Goal: Transaction & Acquisition: Obtain resource

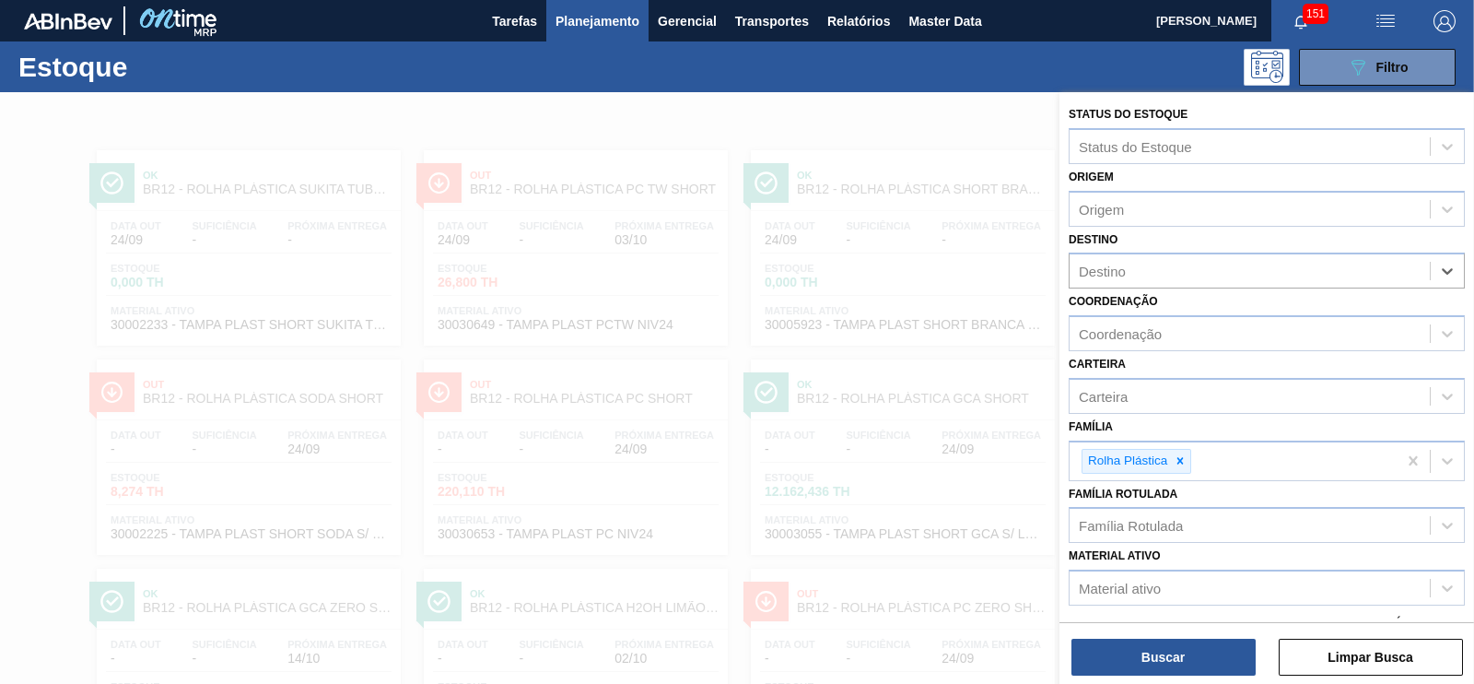
click at [603, 25] on span "Planejamento" at bounding box center [598, 21] width 84 height 22
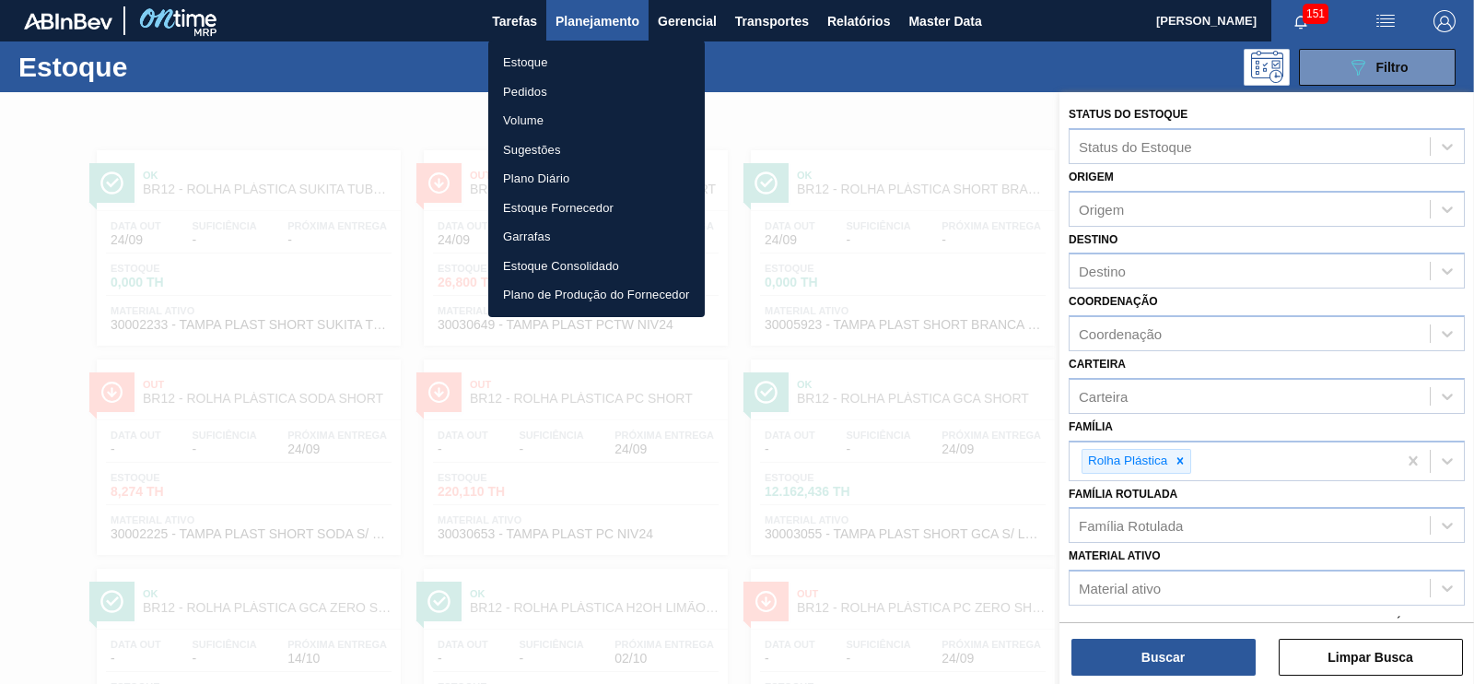
click at [526, 62] on li "Estoque" at bounding box center [596, 62] width 216 height 29
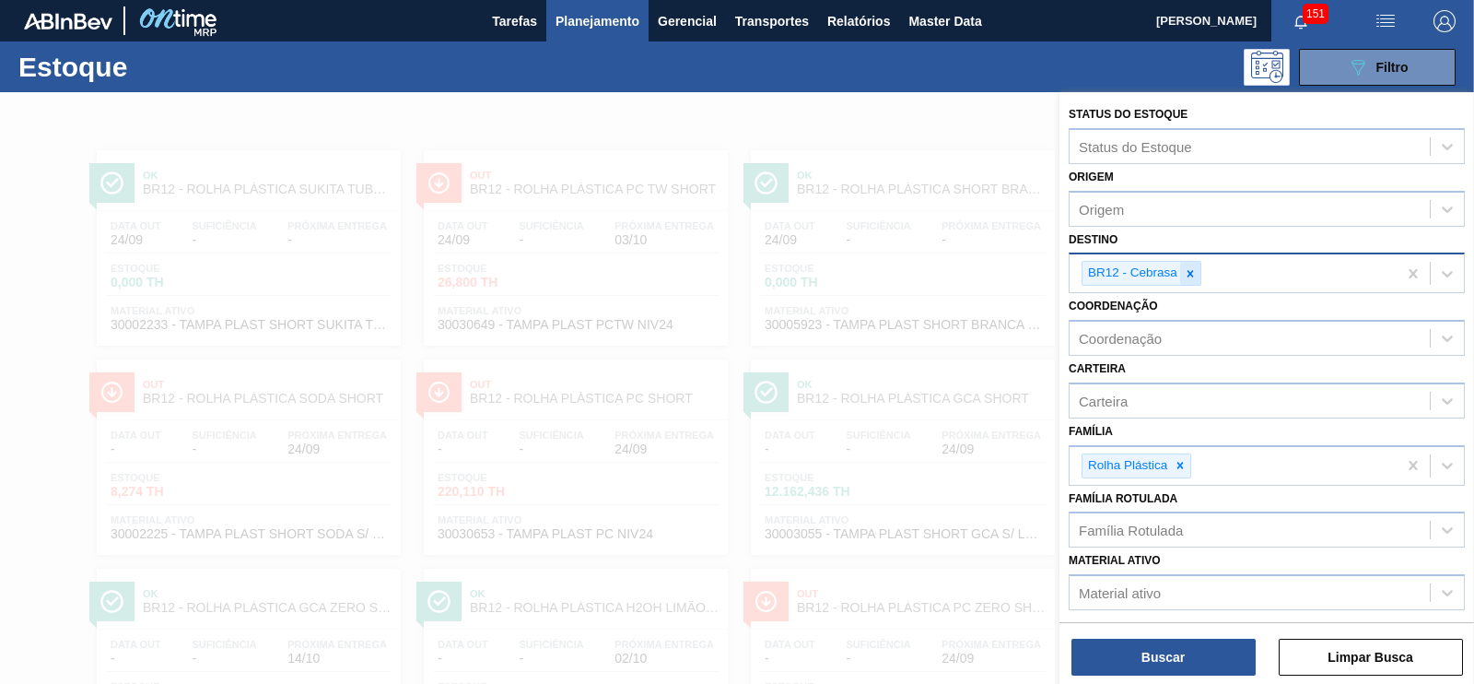
click at [1185, 271] on icon at bounding box center [1190, 273] width 13 height 13
type input "maca"
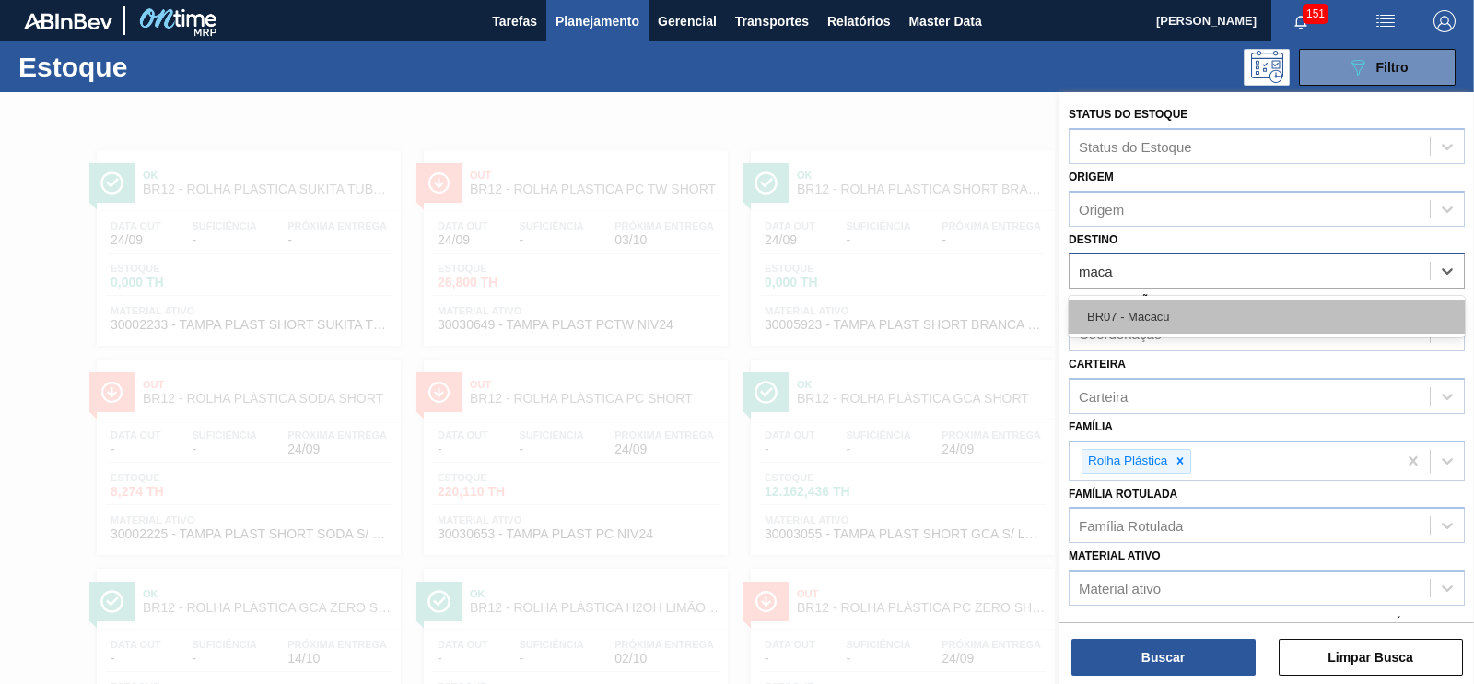
click at [1164, 315] on div "BR07 - Macacu" at bounding box center [1267, 316] width 396 height 34
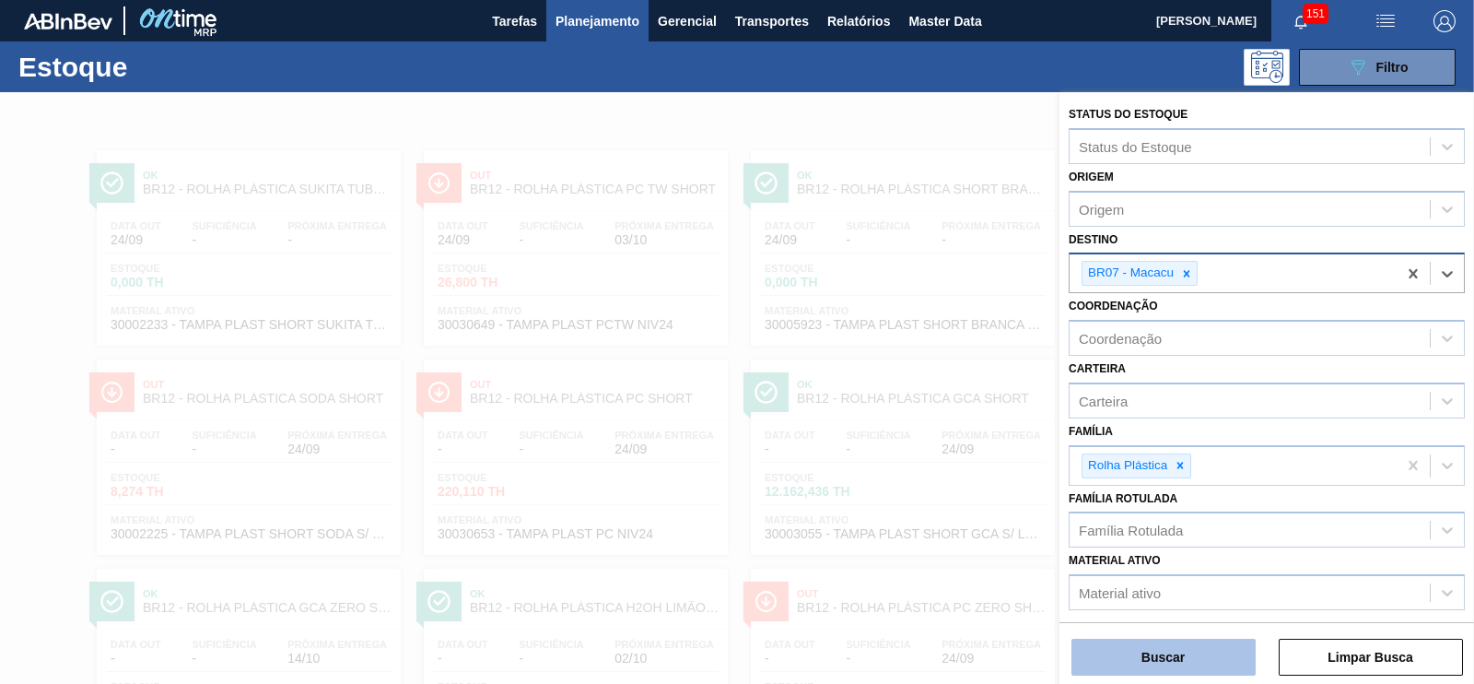
click at [1189, 657] on button "Buscar" at bounding box center [1163, 656] width 184 height 37
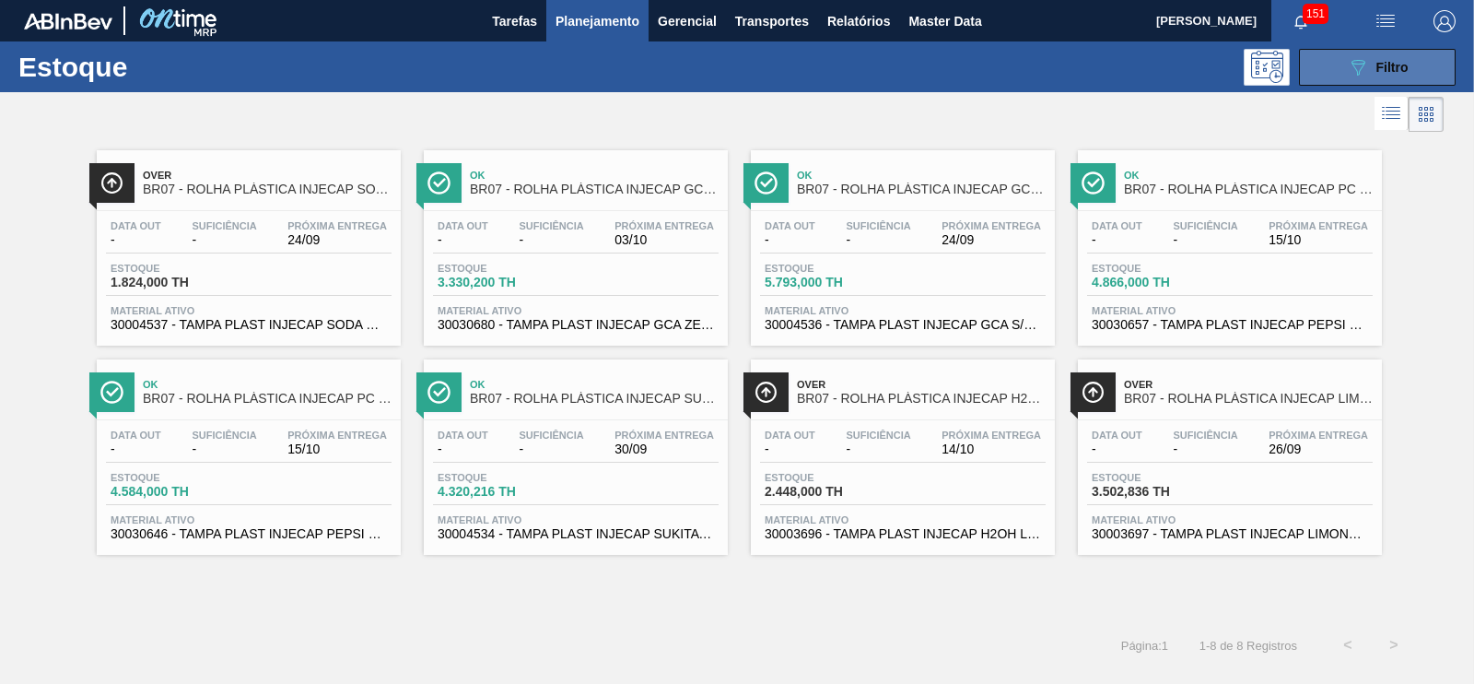
click at [1406, 63] on span "Filtro" at bounding box center [1392, 67] width 32 height 15
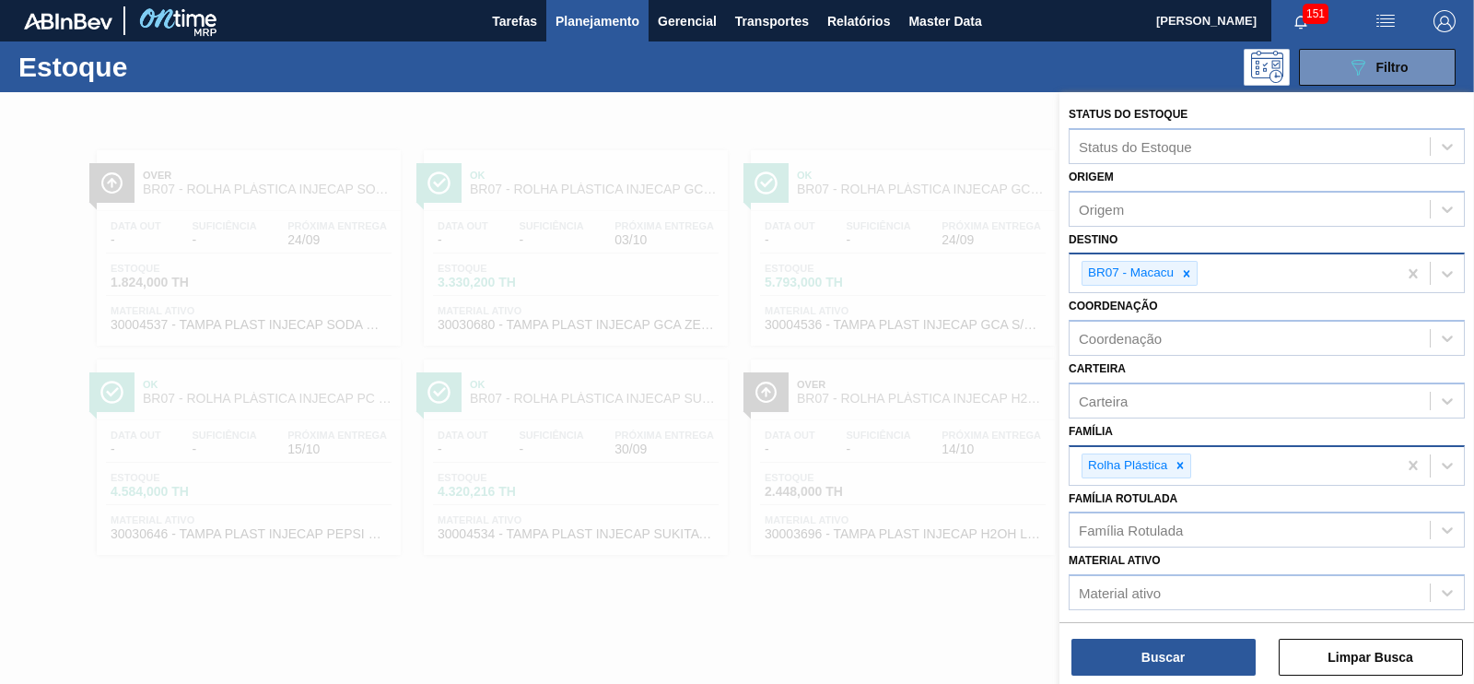
click at [1175, 471] on div at bounding box center [1180, 465] width 20 height 23
type input "prefor"
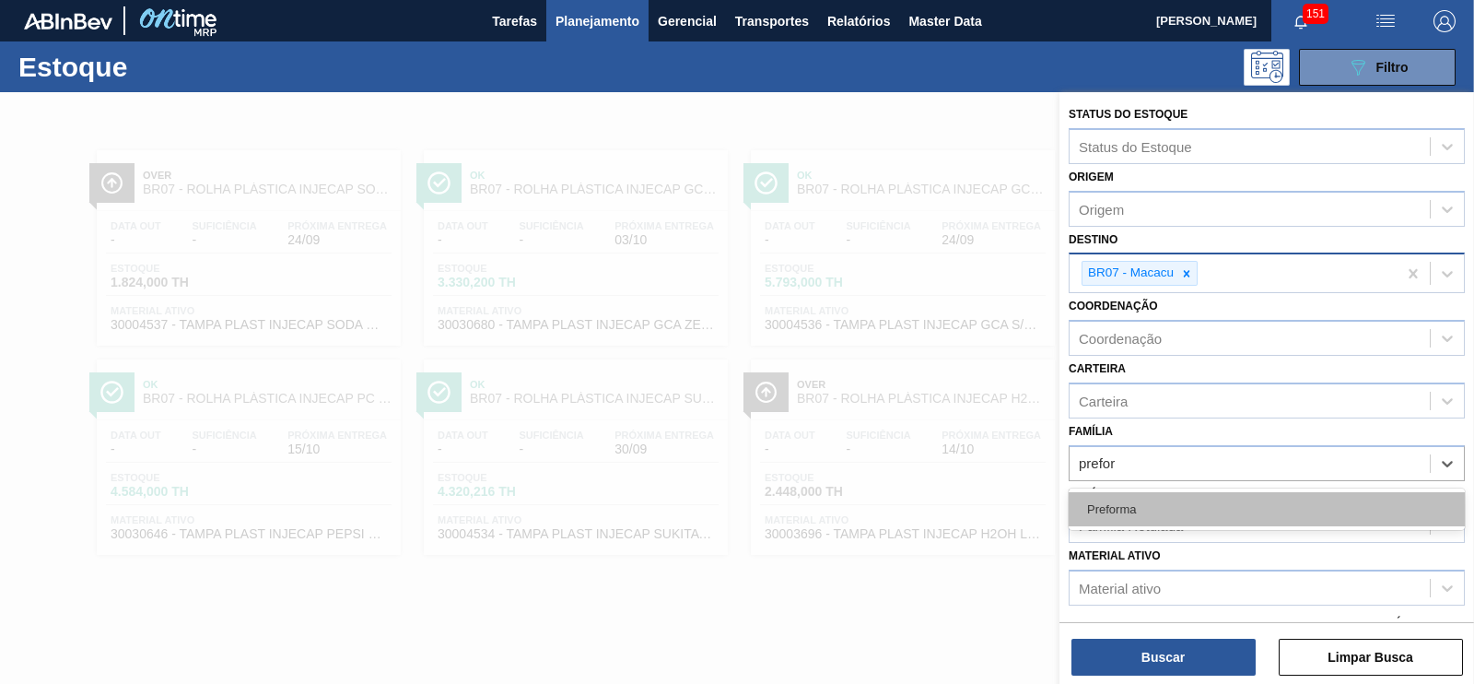
click at [1128, 497] on div "Preforma" at bounding box center [1267, 509] width 396 height 34
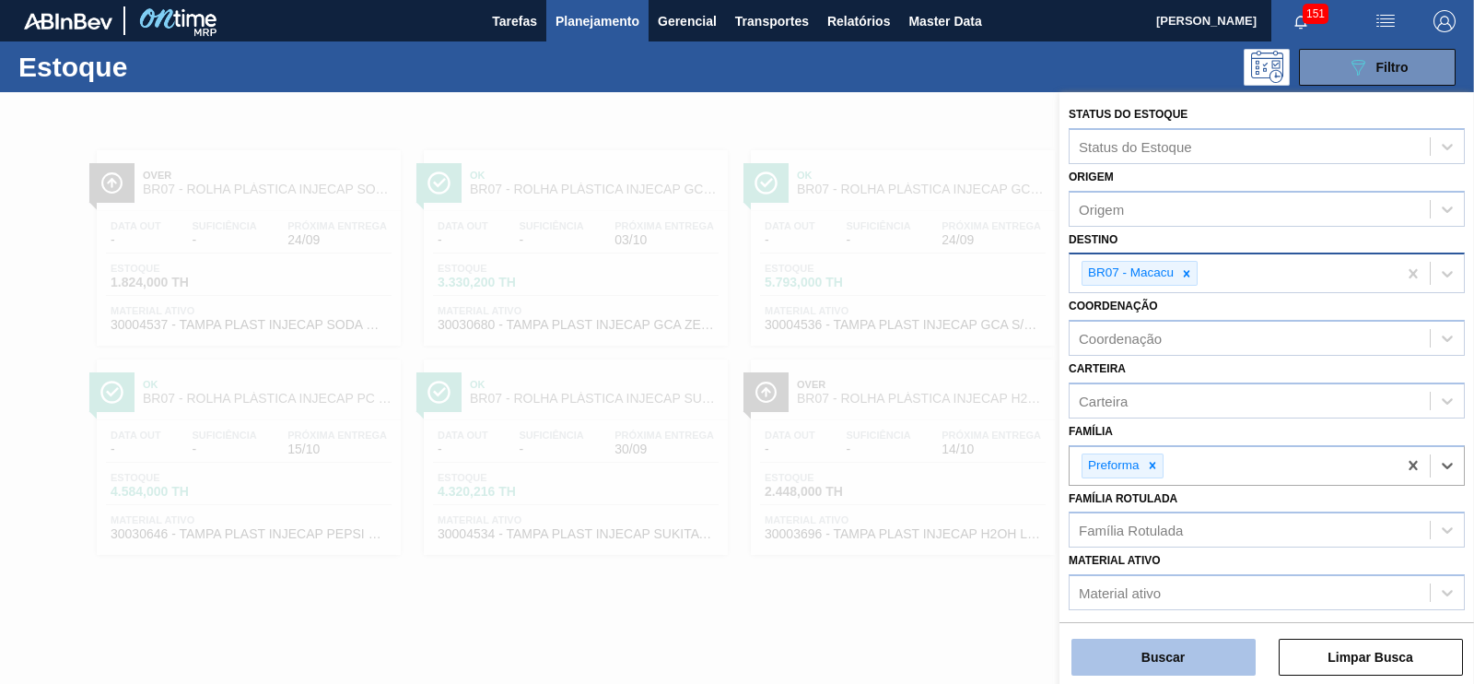
click at [1195, 660] on button "Buscar" at bounding box center [1163, 656] width 184 height 37
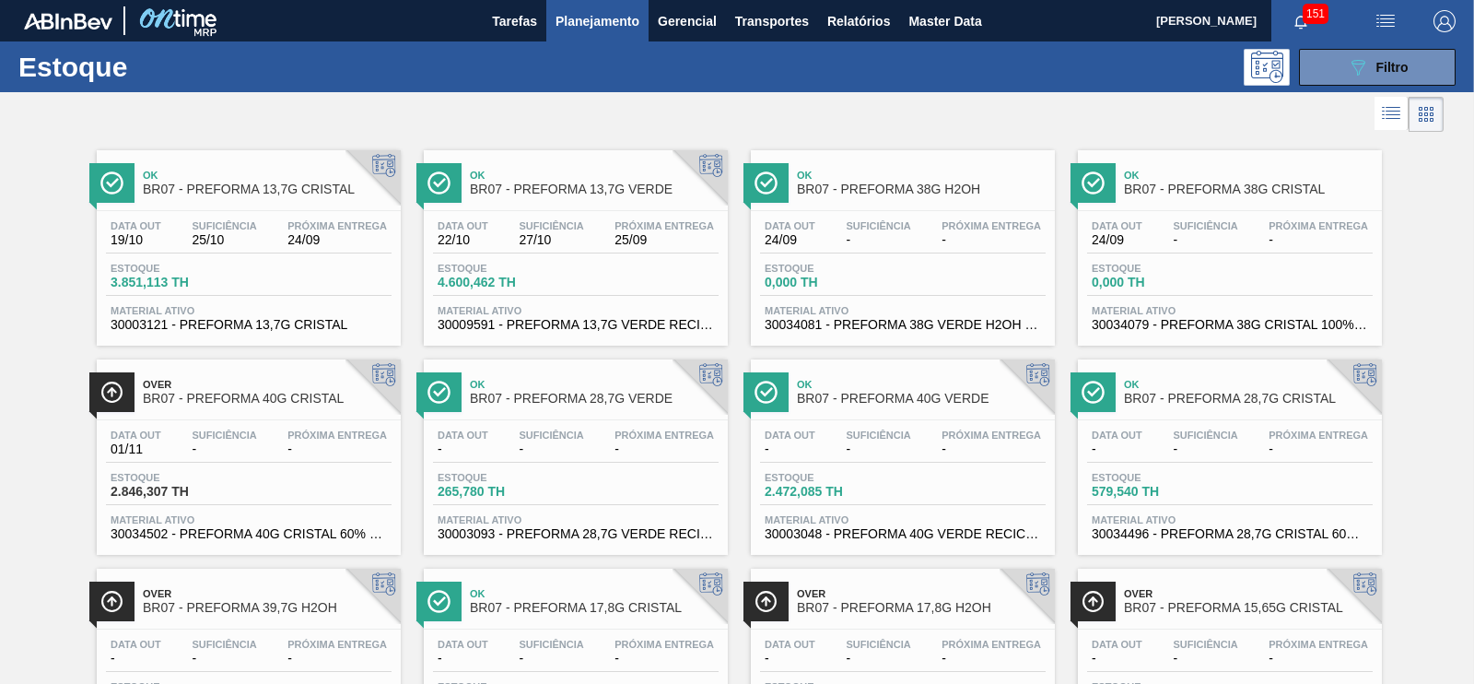
click at [576, 182] on span "BR07 - PREFORMA 13,7G VERDE" at bounding box center [594, 189] width 249 height 14
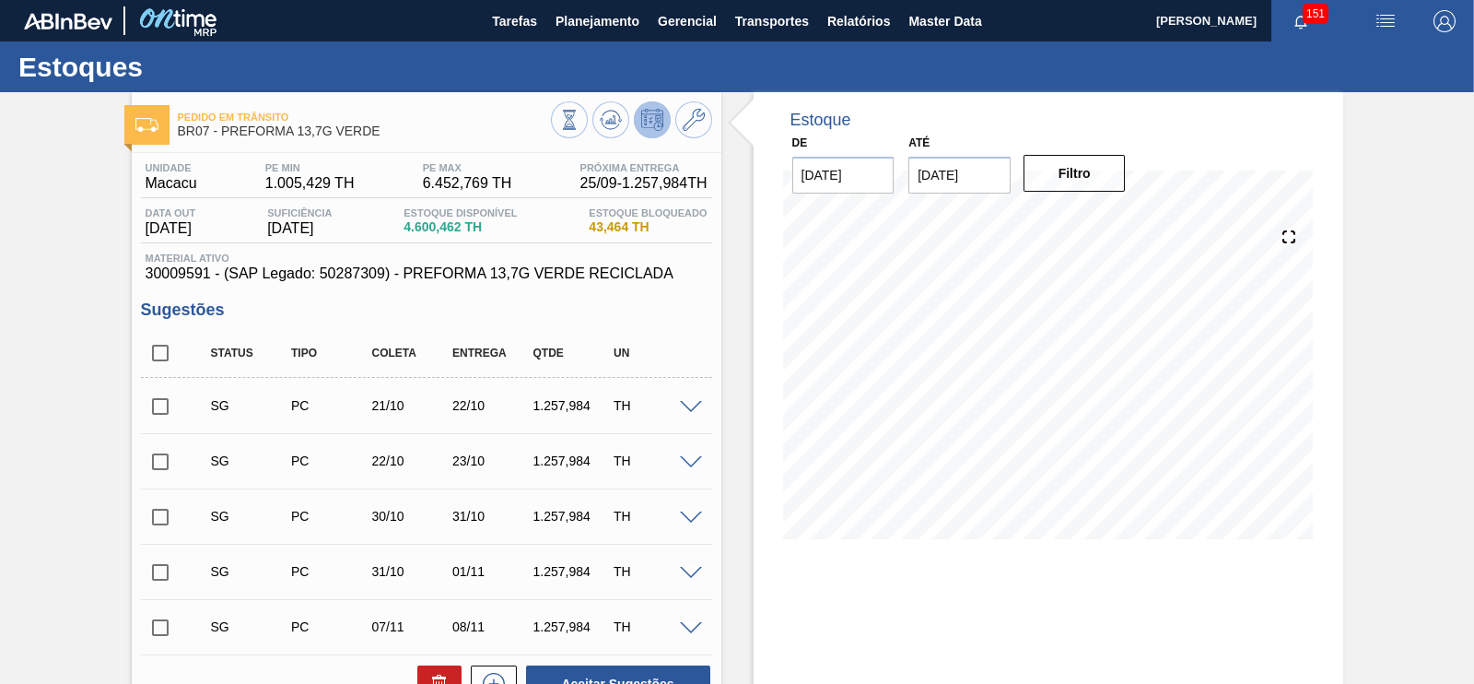
click at [683, 408] on span at bounding box center [691, 408] width 22 height 14
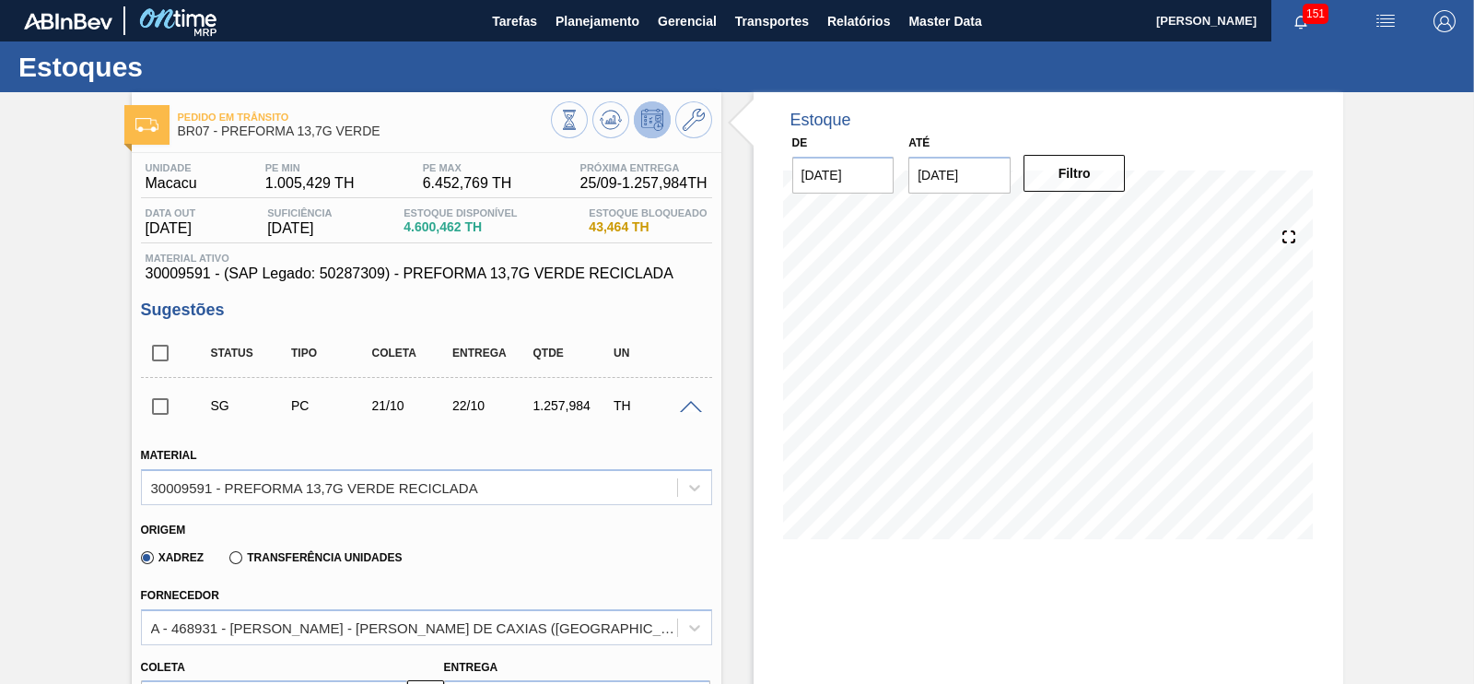
click at [692, 412] on span at bounding box center [691, 408] width 22 height 14
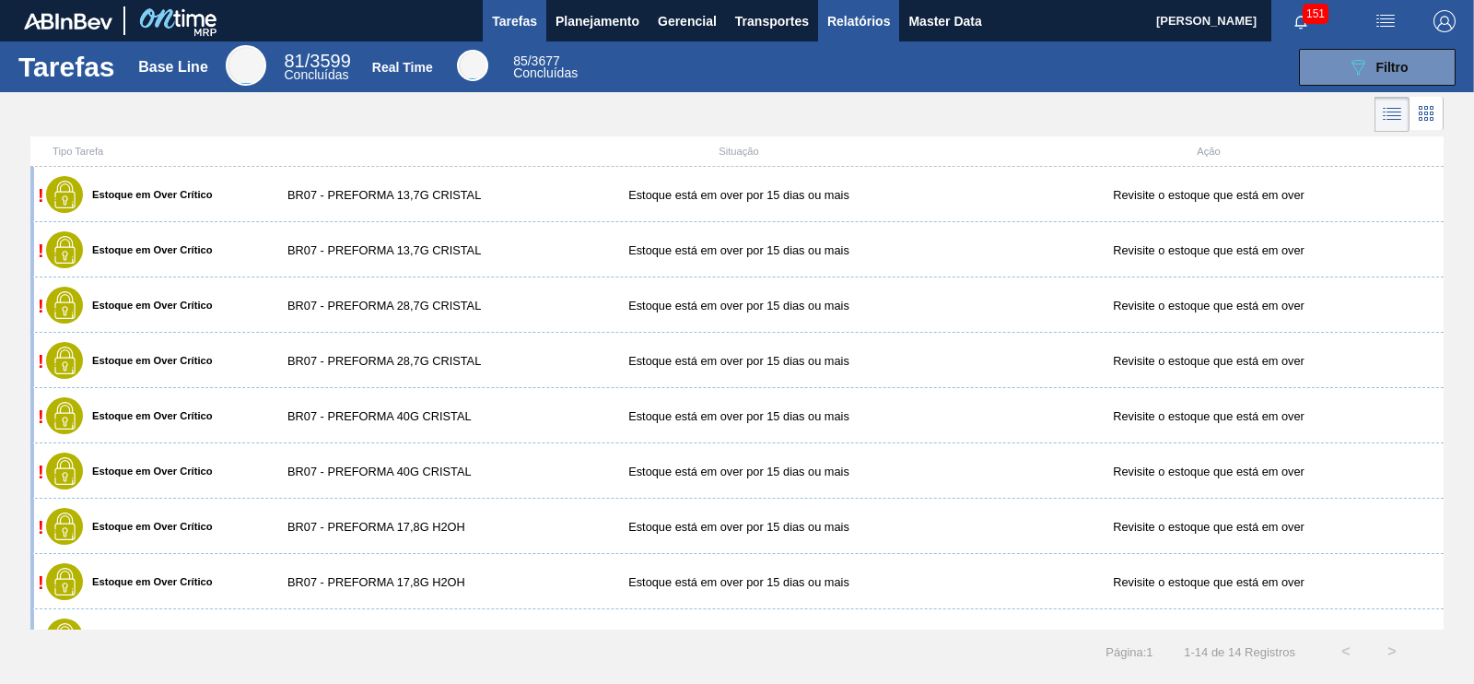
click at [868, 16] on span "Relatórios" at bounding box center [858, 21] width 63 height 22
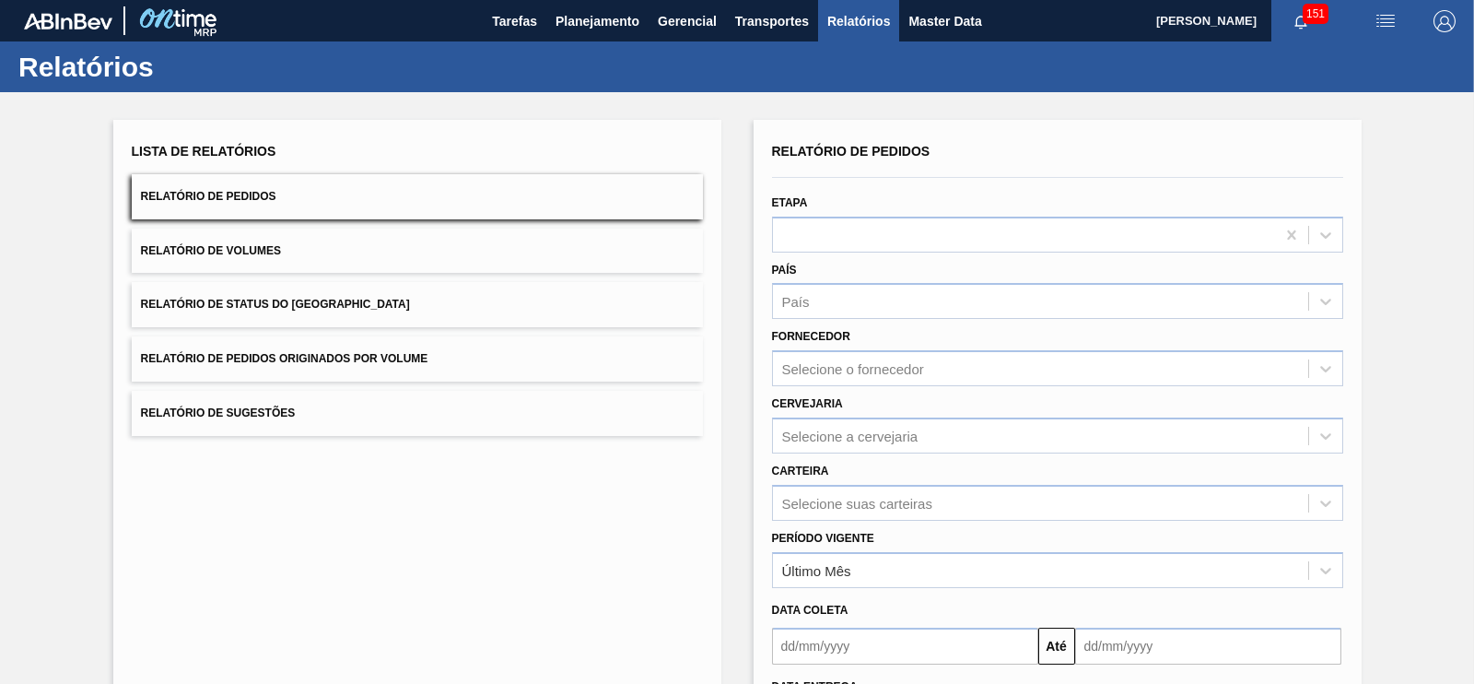
click at [418, 350] on button "Relatório de Pedidos Originados por Volume" at bounding box center [417, 358] width 571 height 45
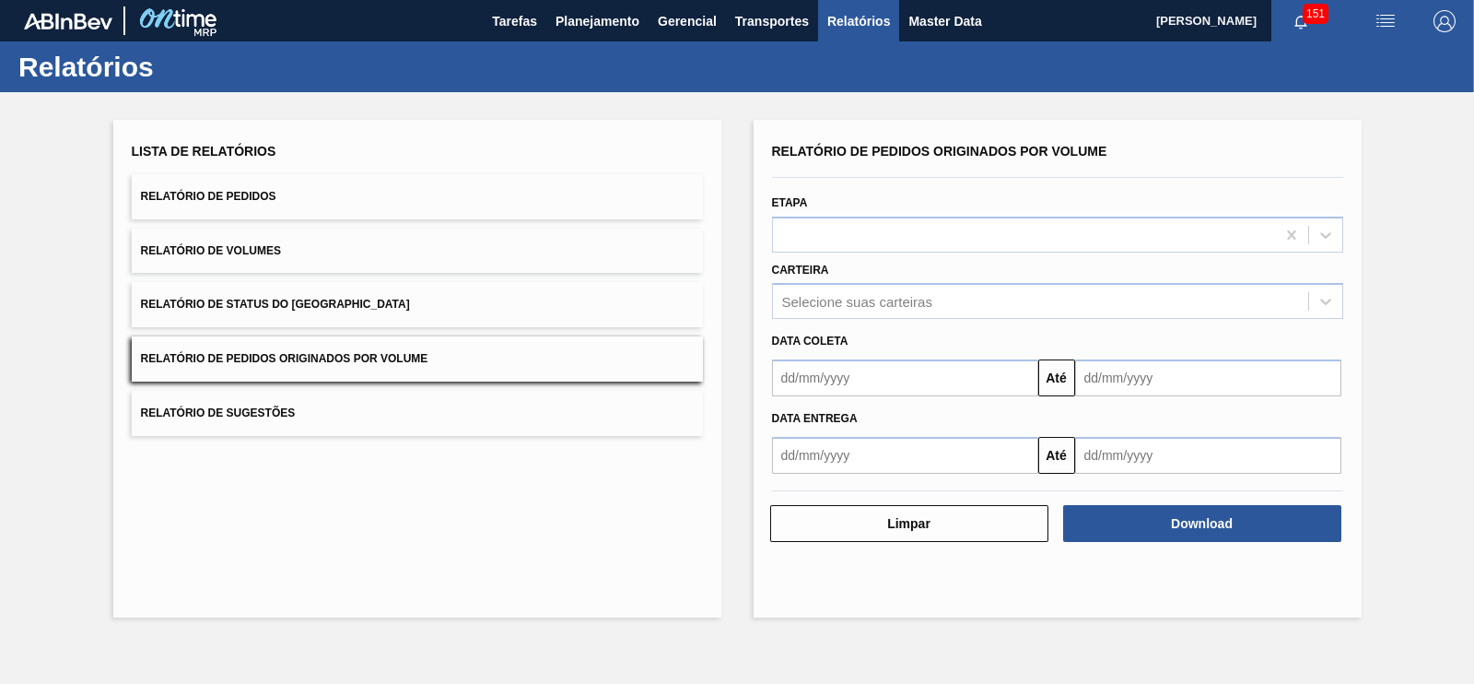
click at [860, 375] on input "text" at bounding box center [905, 377] width 266 height 37
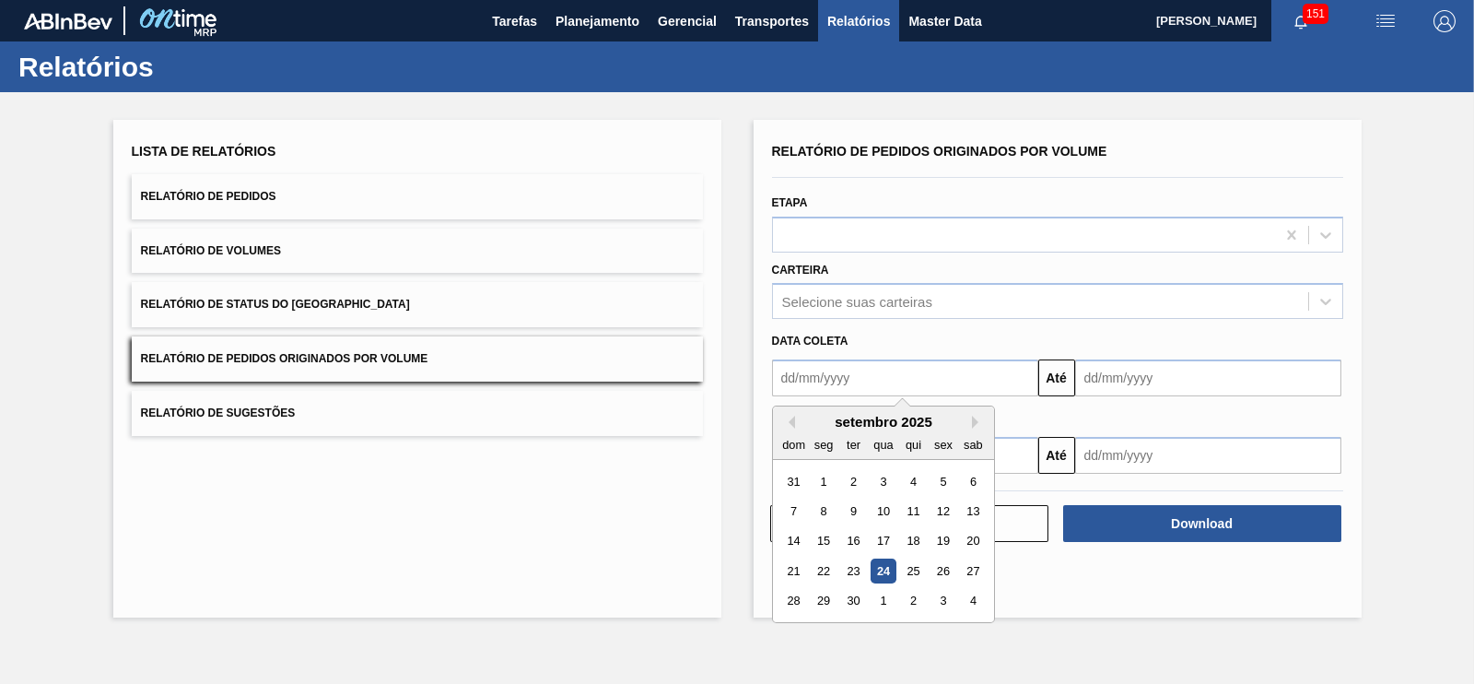
drag, startPoint x: 821, startPoint y: 477, endPoint x: 866, endPoint y: 446, distance: 54.9
click at [822, 477] on div "1" at bounding box center [823, 481] width 25 height 25
type input "[DATE]"
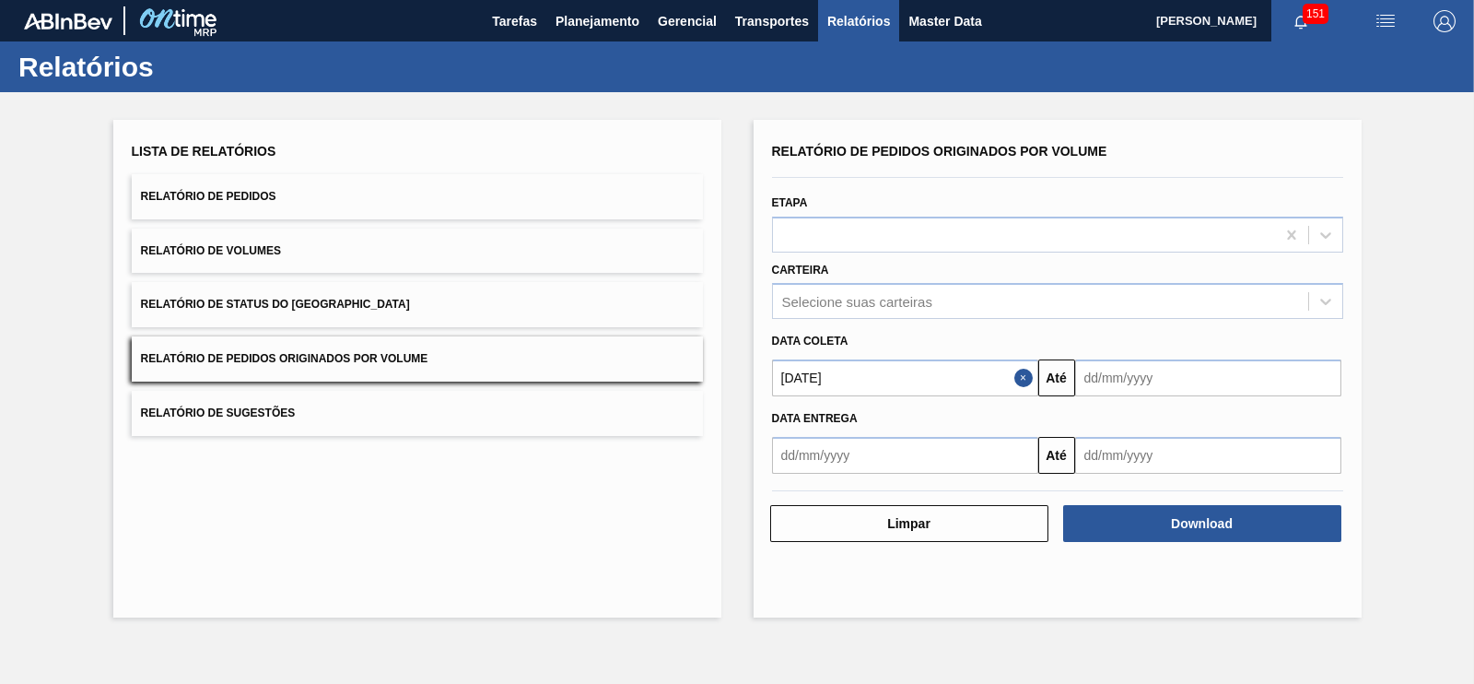
click at [1153, 384] on input "text" at bounding box center [1208, 377] width 266 height 37
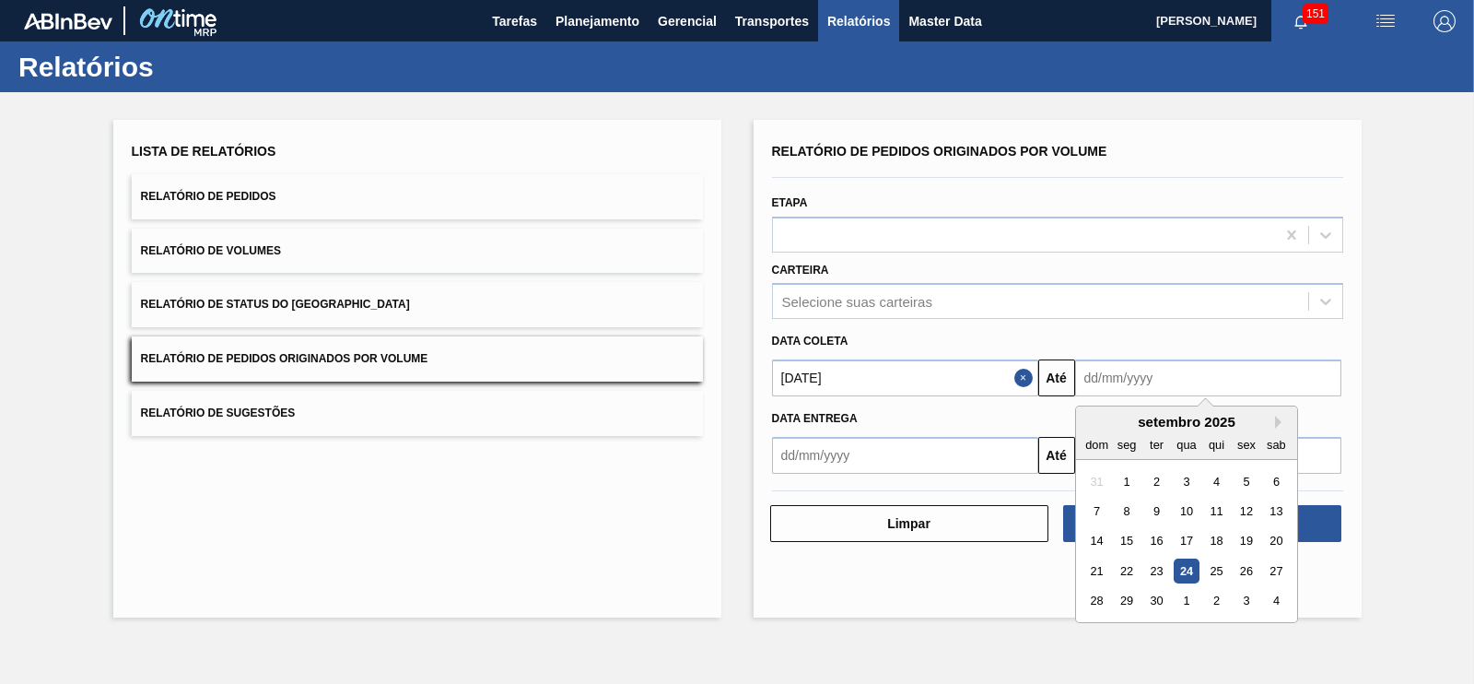
click at [1164, 602] on div "30" at bounding box center [1155, 601] width 25 height 25
type input "[DATE]"
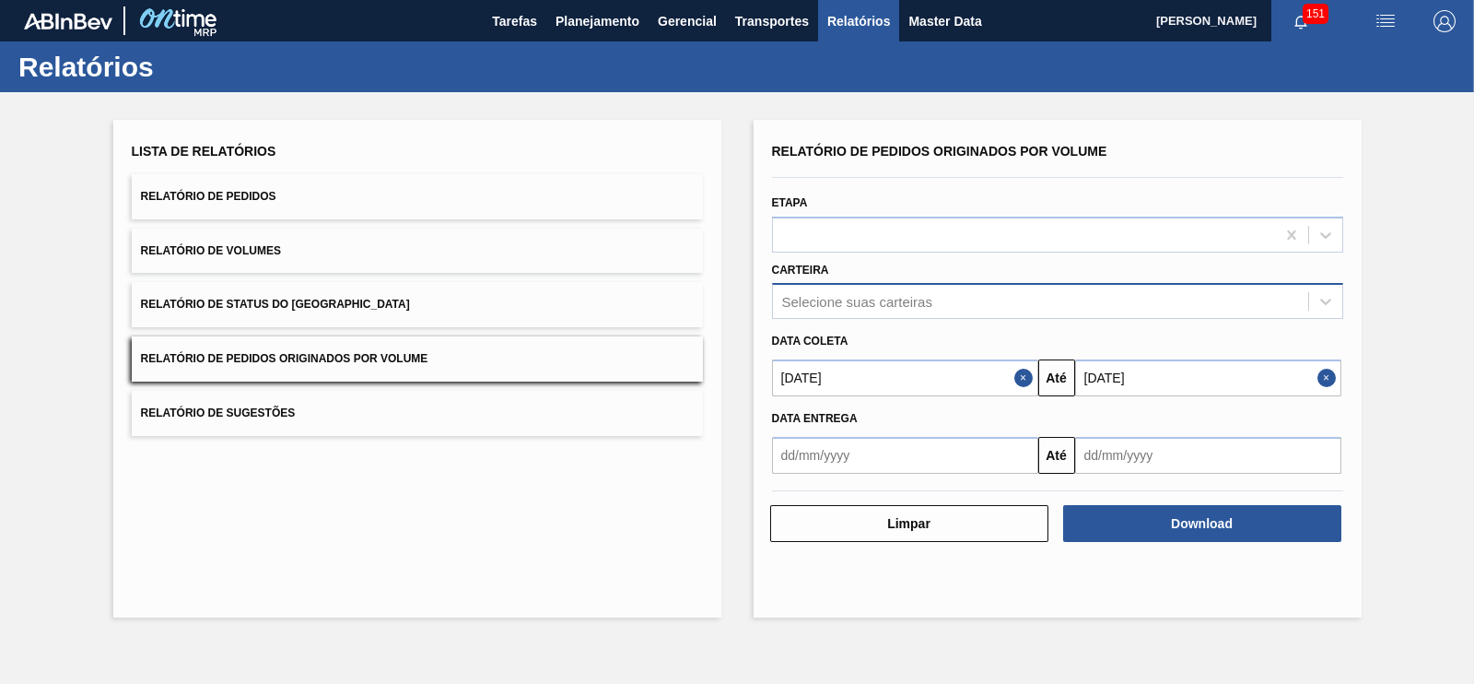
click at [889, 306] on div "Selecione suas carteiras" at bounding box center [857, 302] width 150 height 16
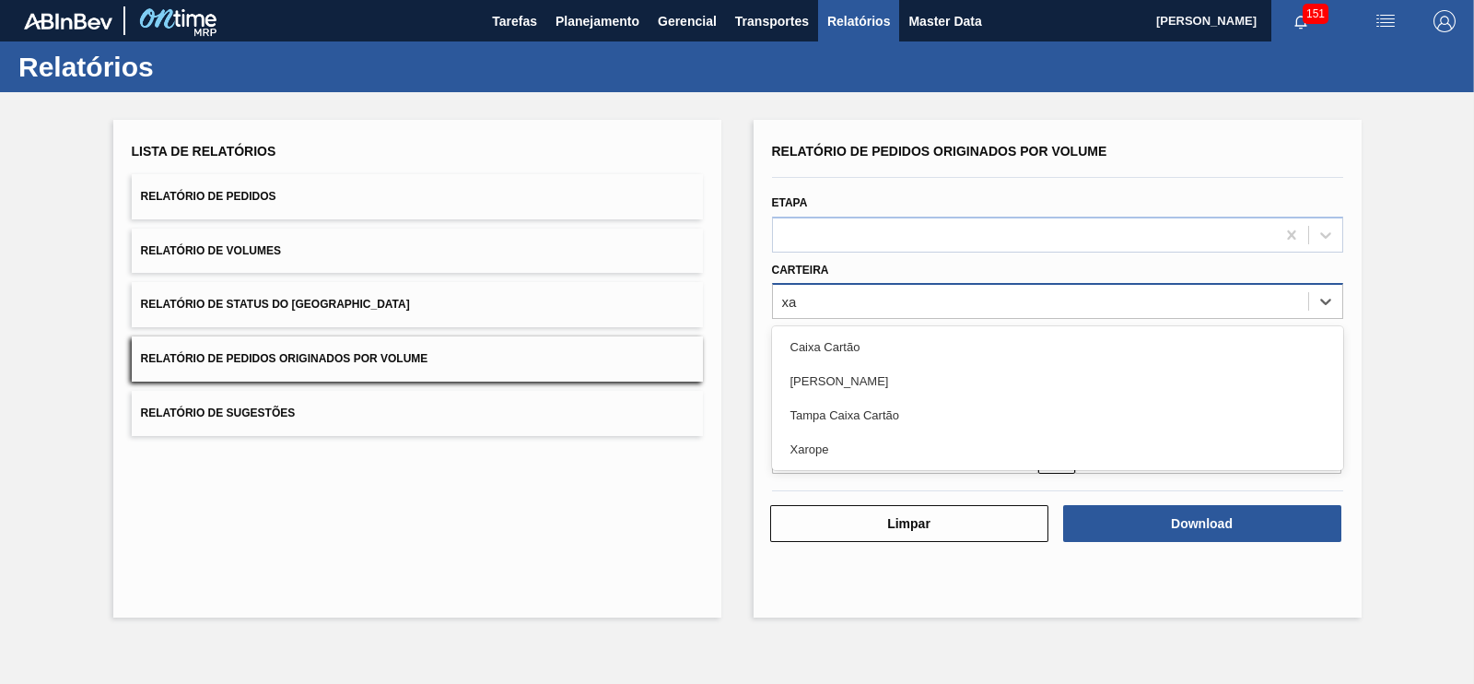
type input "xar"
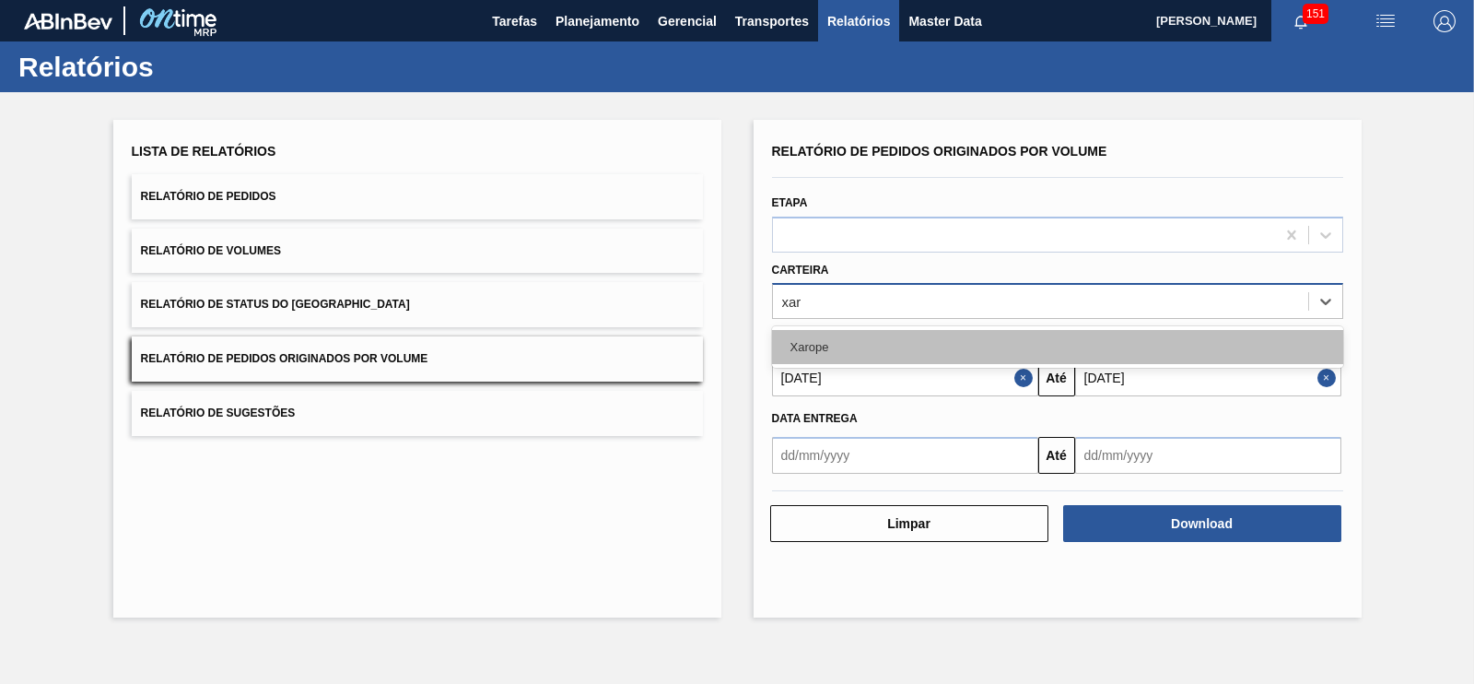
click at [812, 353] on div "Xarope" at bounding box center [1057, 347] width 571 height 34
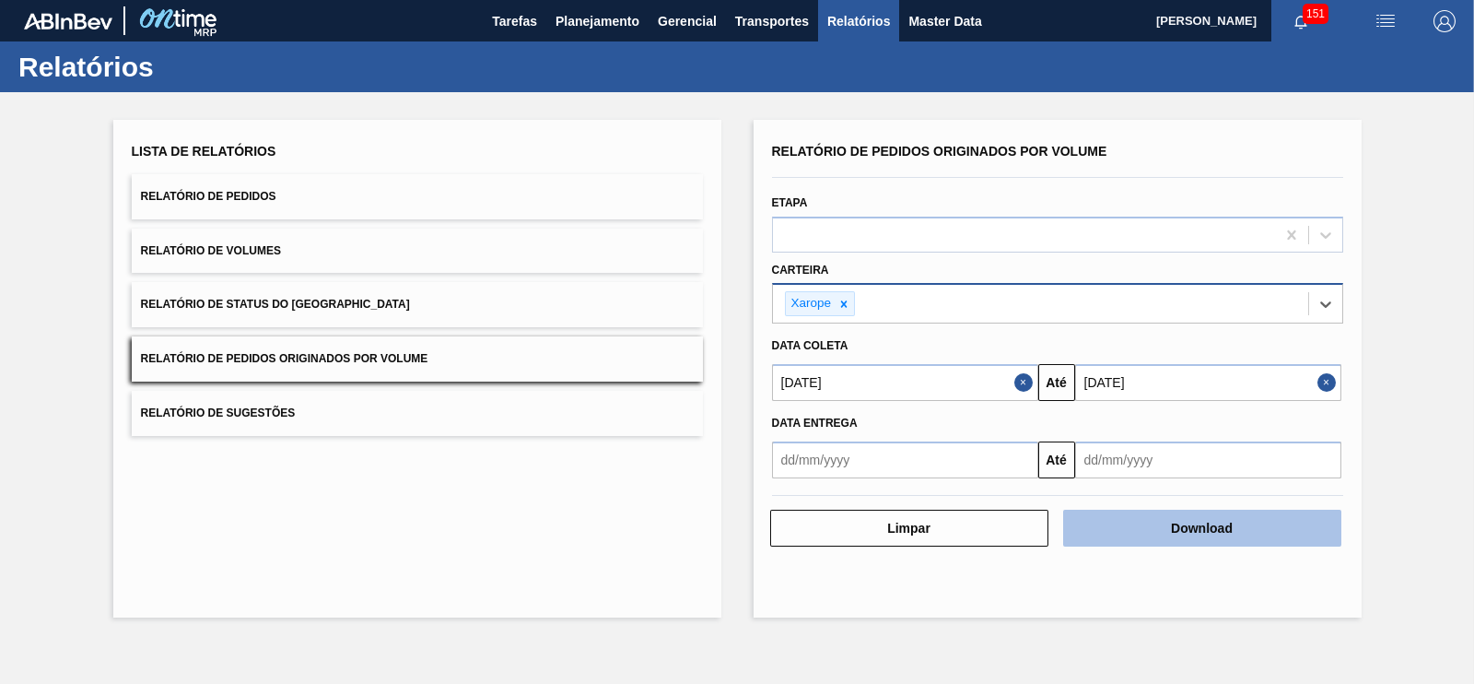
click at [1128, 528] on button "Download" at bounding box center [1202, 527] width 278 height 37
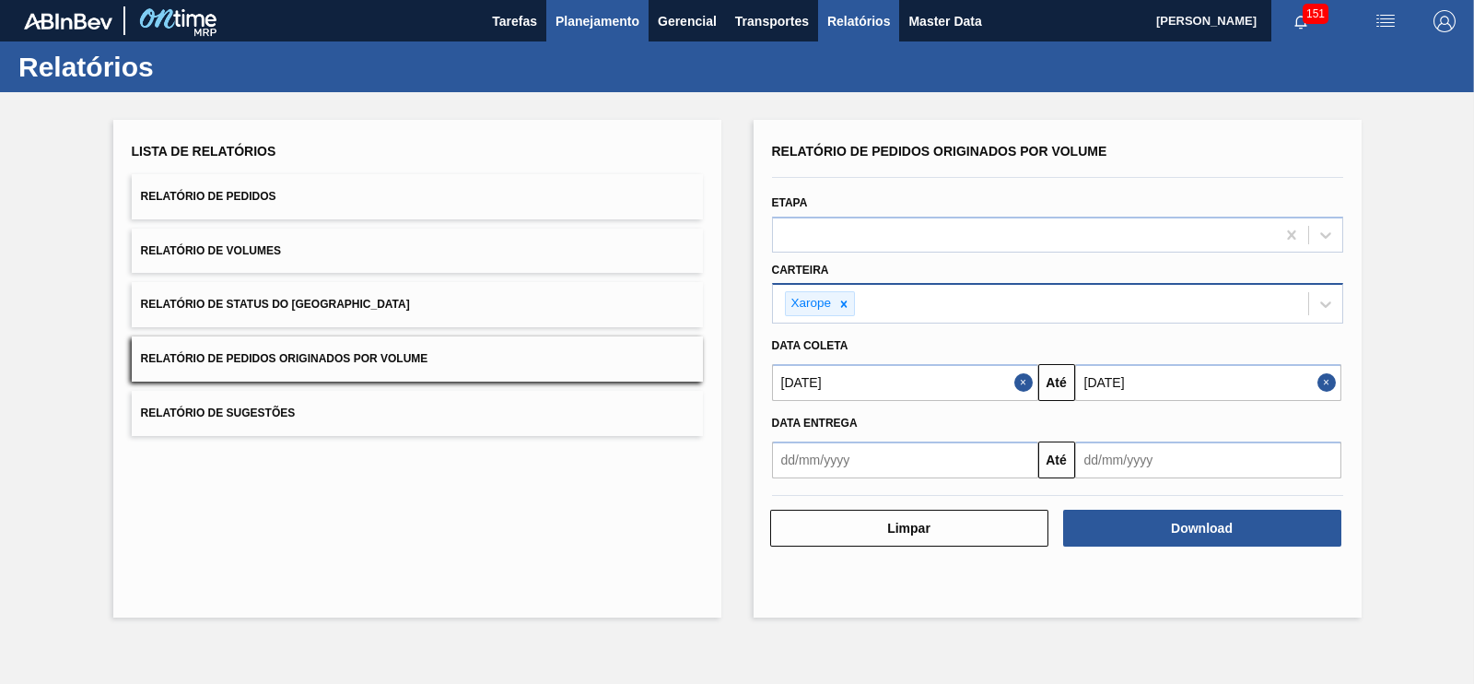
click at [591, 17] on span "Planejamento" at bounding box center [598, 21] width 84 height 22
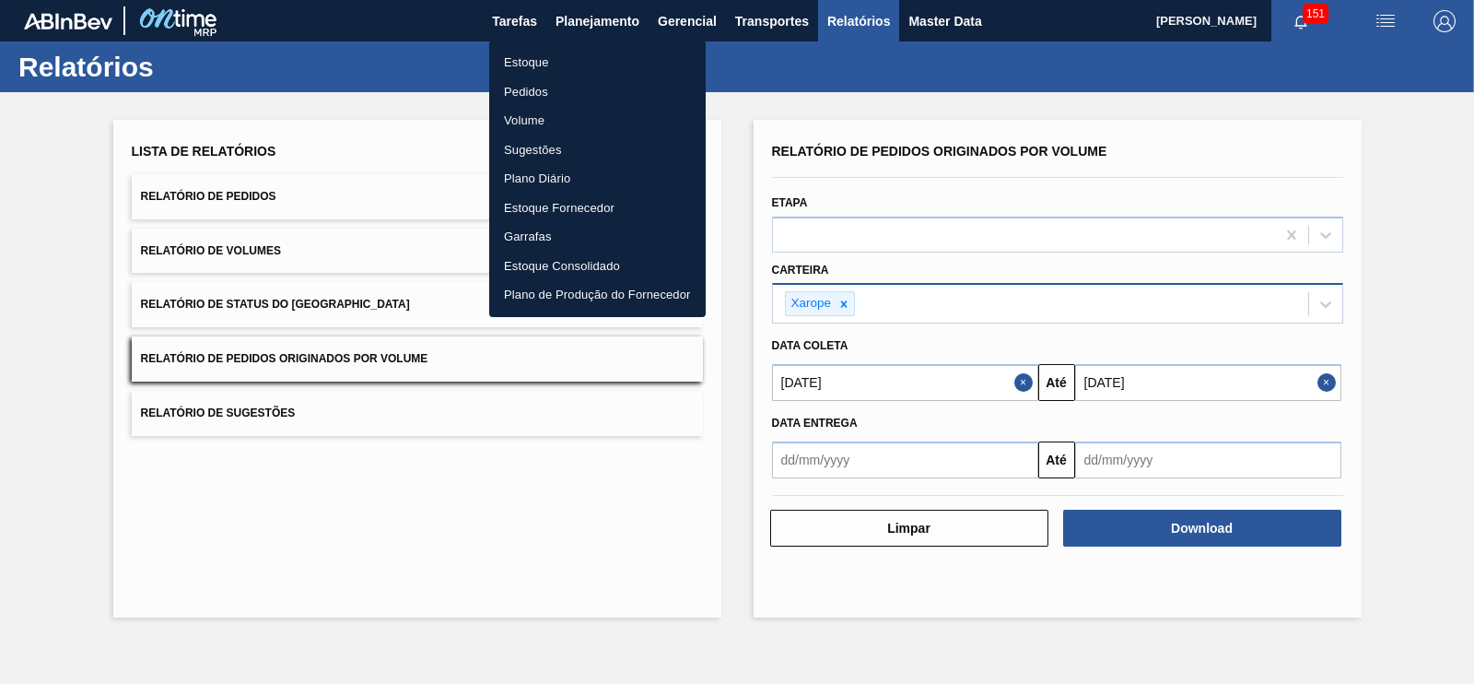
click at [519, 62] on li "Estoque" at bounding box center [597, 62] width 216 height 29
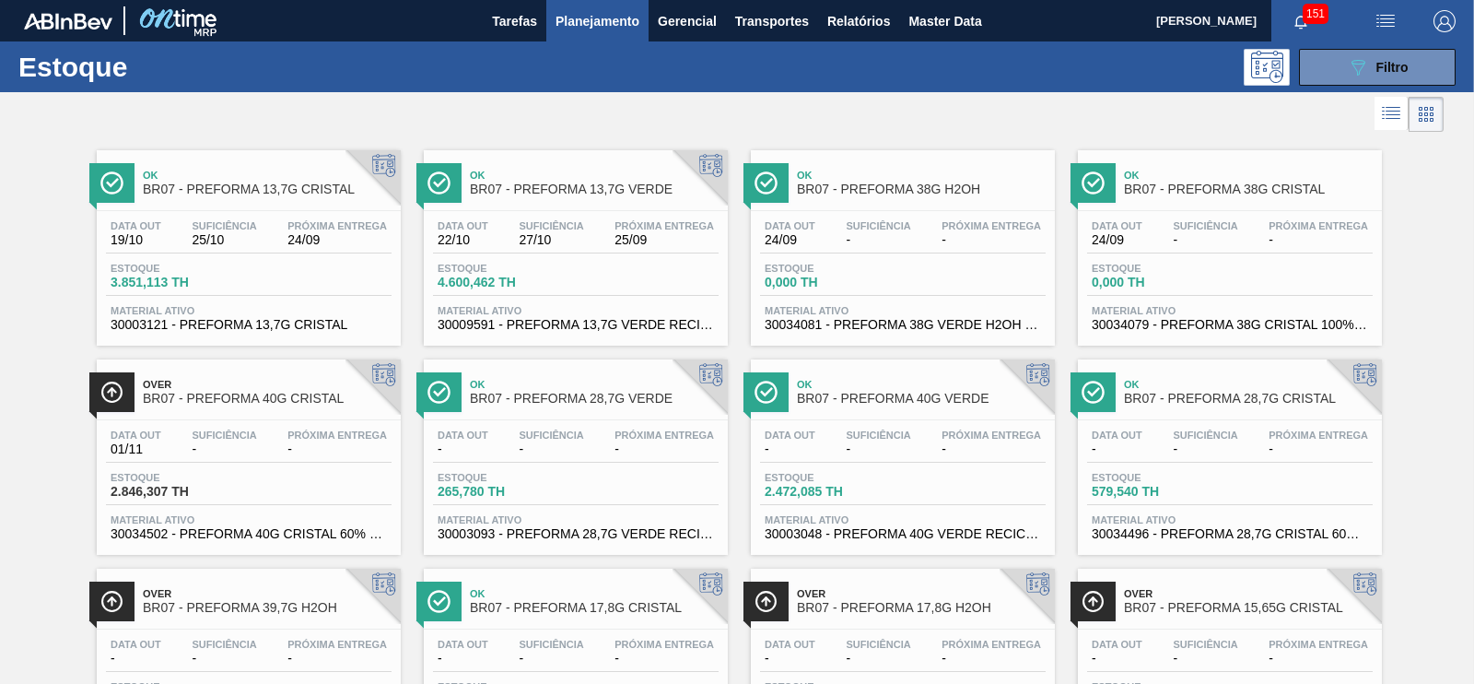
click at [1354, 85] on div "Estoque 089F7B8B-B2A5-4AFE-B5C0-19BA573D28AC Filtro" at bounding box center [737, 66] width 1474 height 51
click at [1358, 62] on icon "089F7B8B-B2A5-4AFE-B5C0-19BA573D28AC" at bounding box center [1358, 67] width 22 height 22
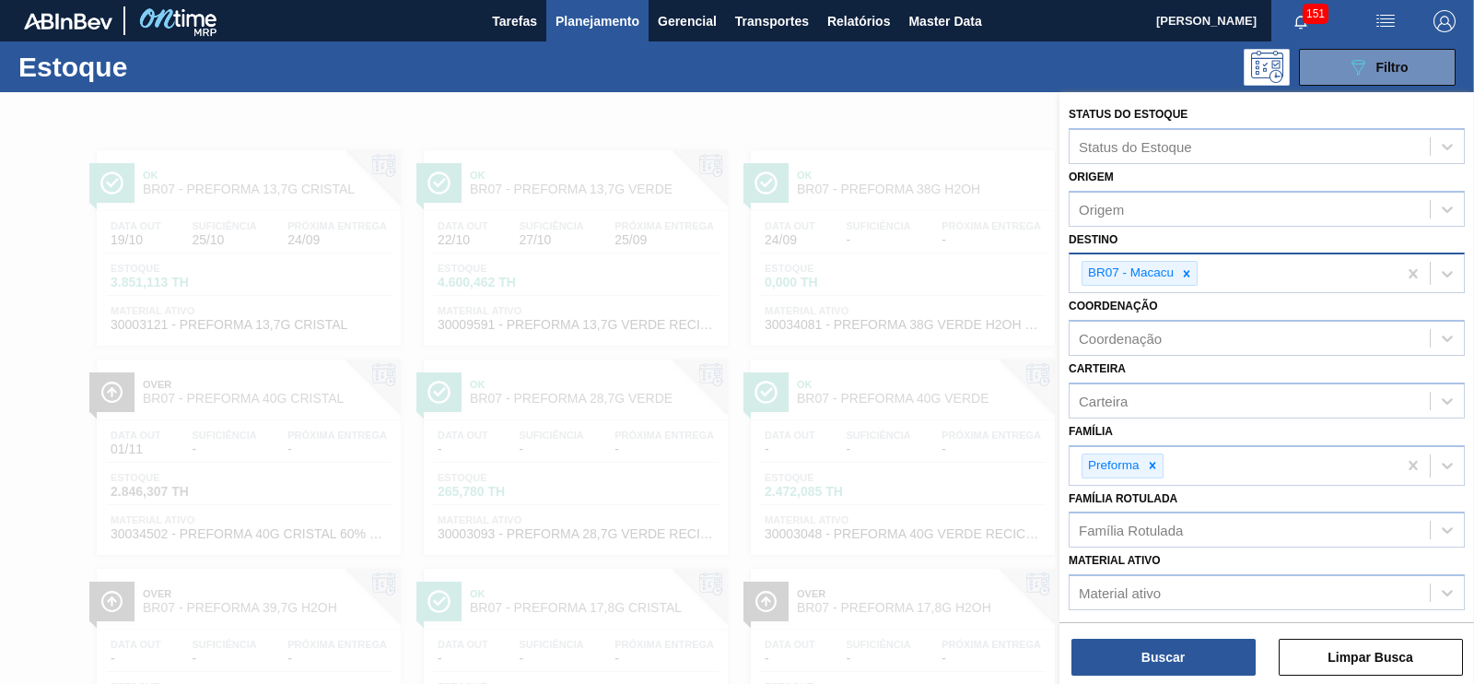
click at [1192, 283] on div "BR07 - Macacu" at bounding box center [1140, 273] width 116 height 25
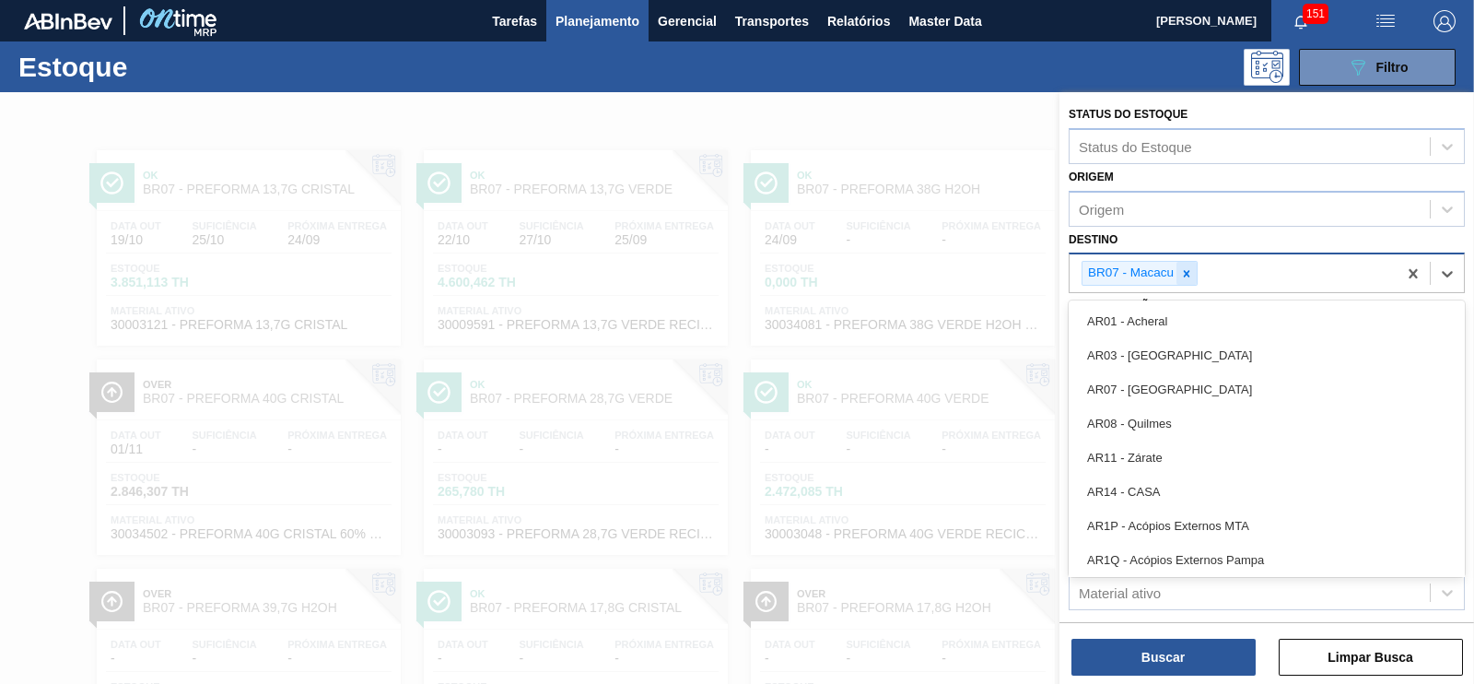
click at [1185, 278] on icon at bounding box center [1186, 273] width 13 height 13
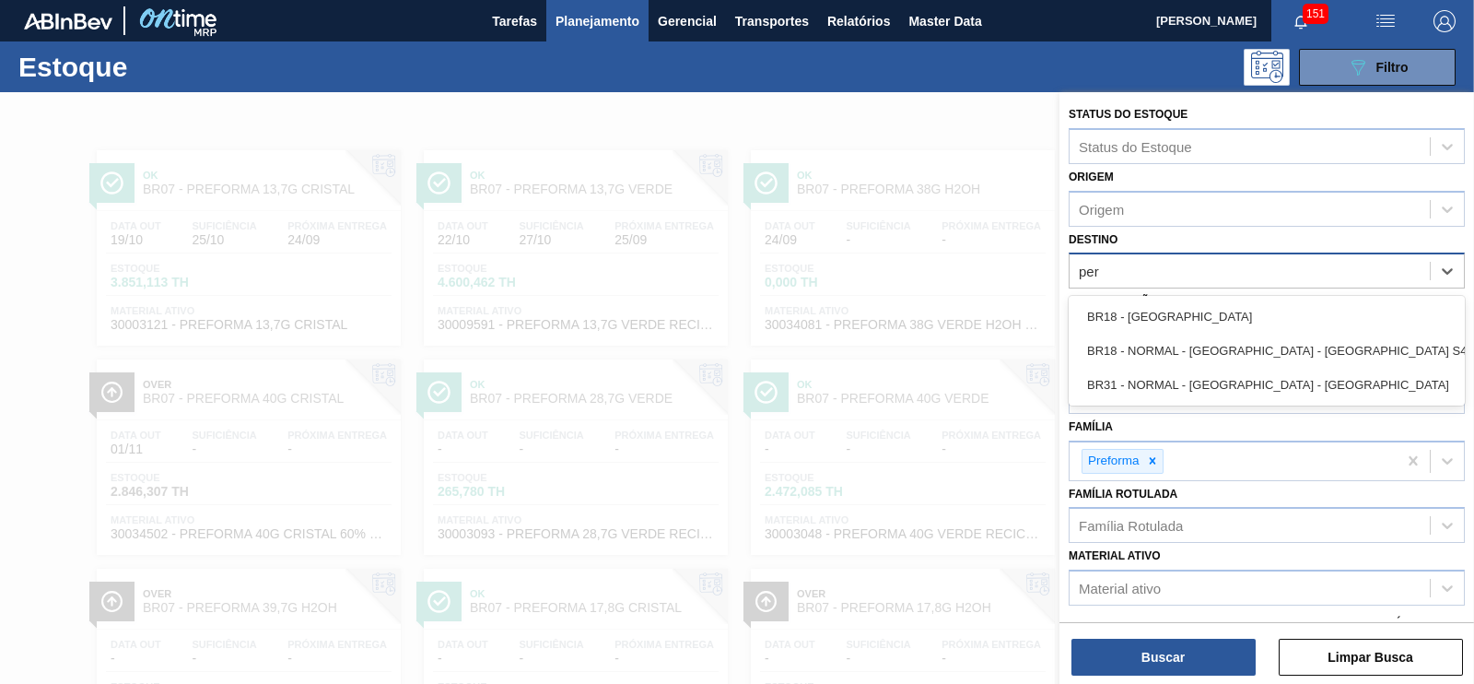
type input "pern"
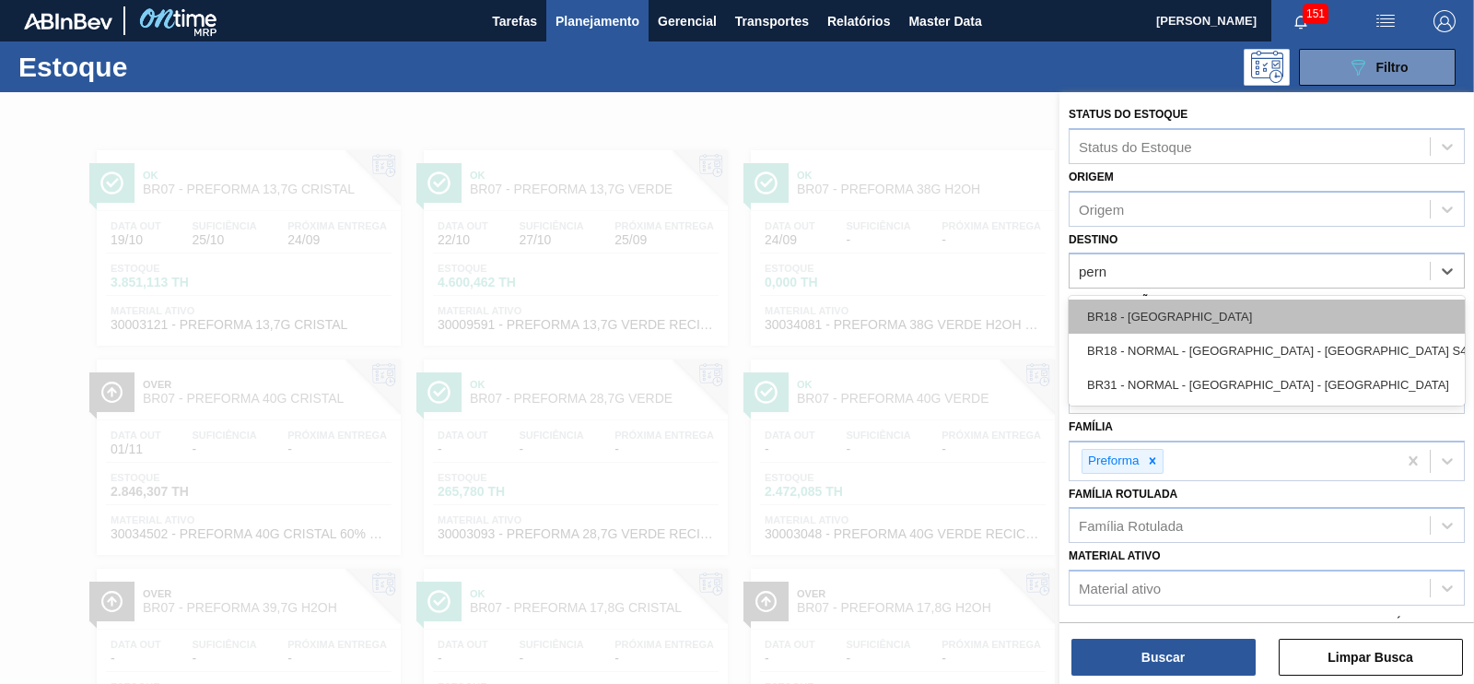
click at [1165, 310] on div "BR18 - [GEOGRAPHIC_DATA]" at bounding box center [1267, 316] width 396 height 34
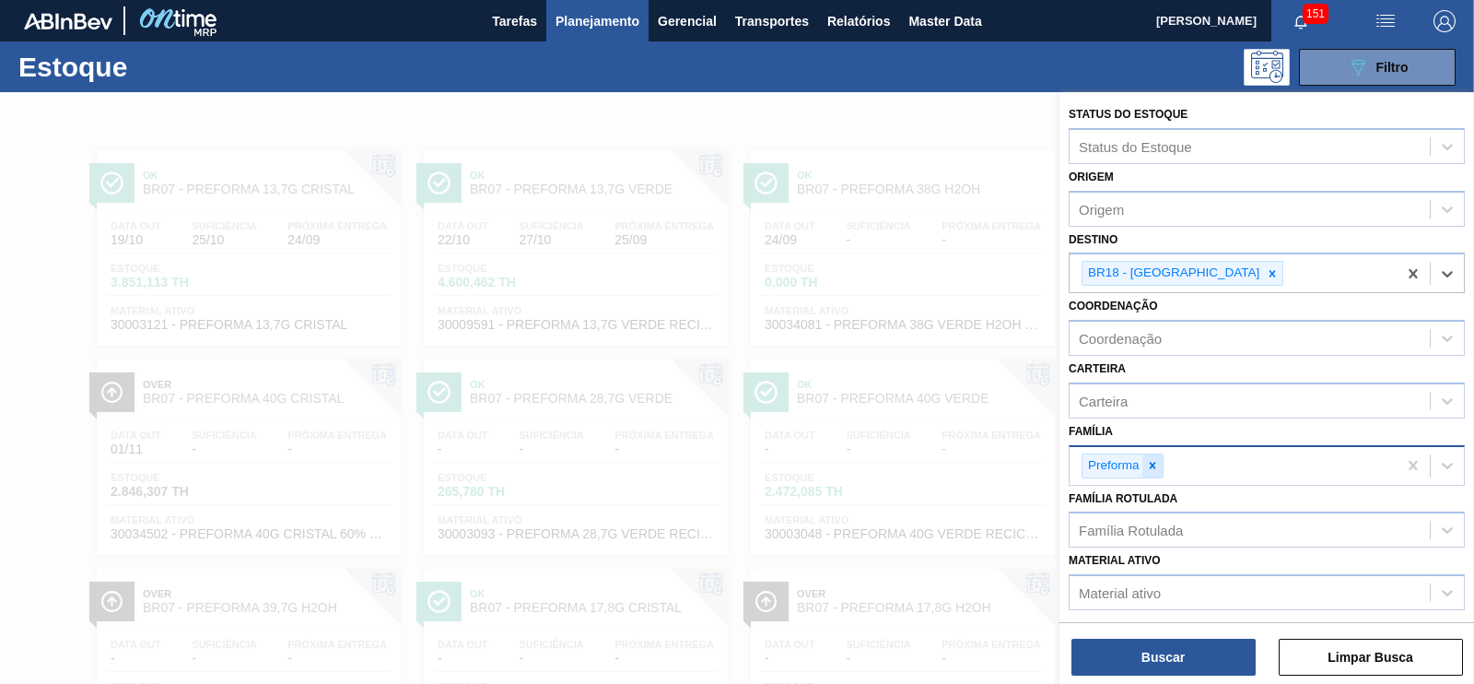
click at [1154, 463] on icon at bounding box center [1152, 465] width 13 height 13
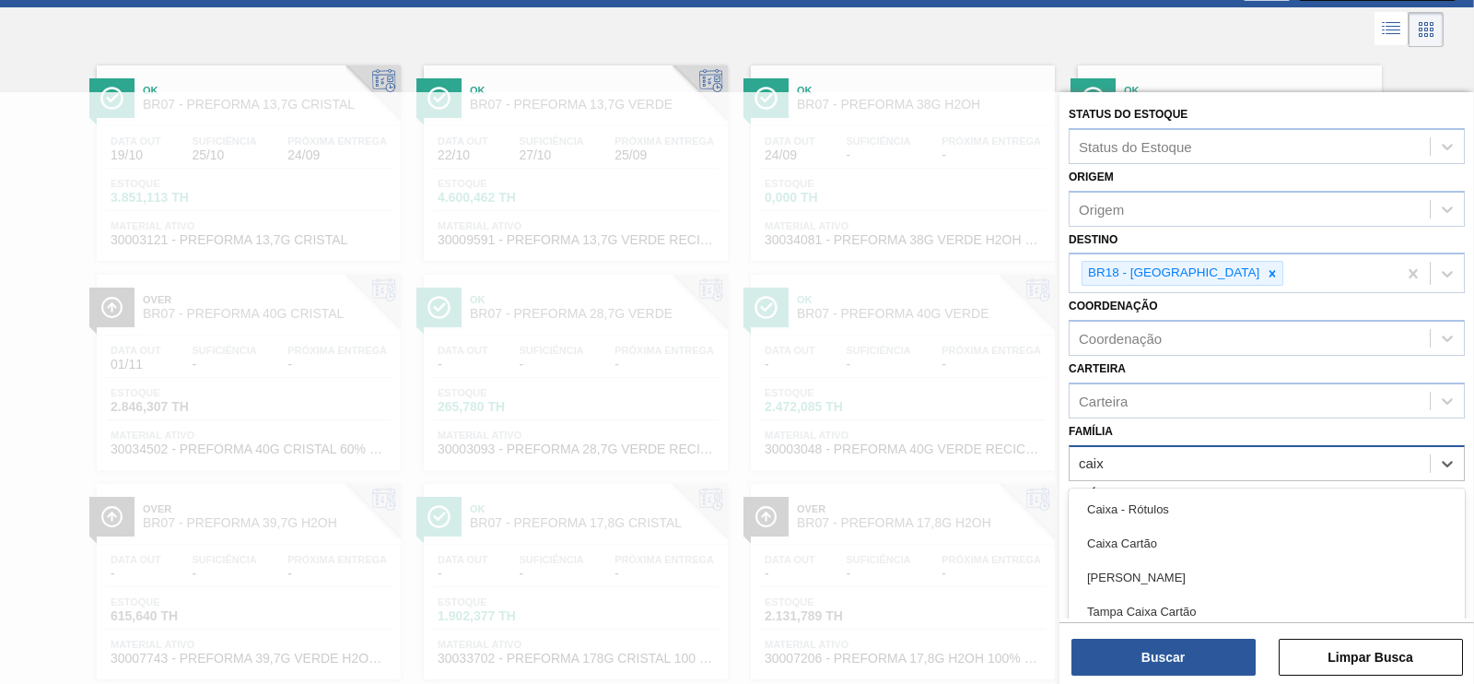
type input "caixa"
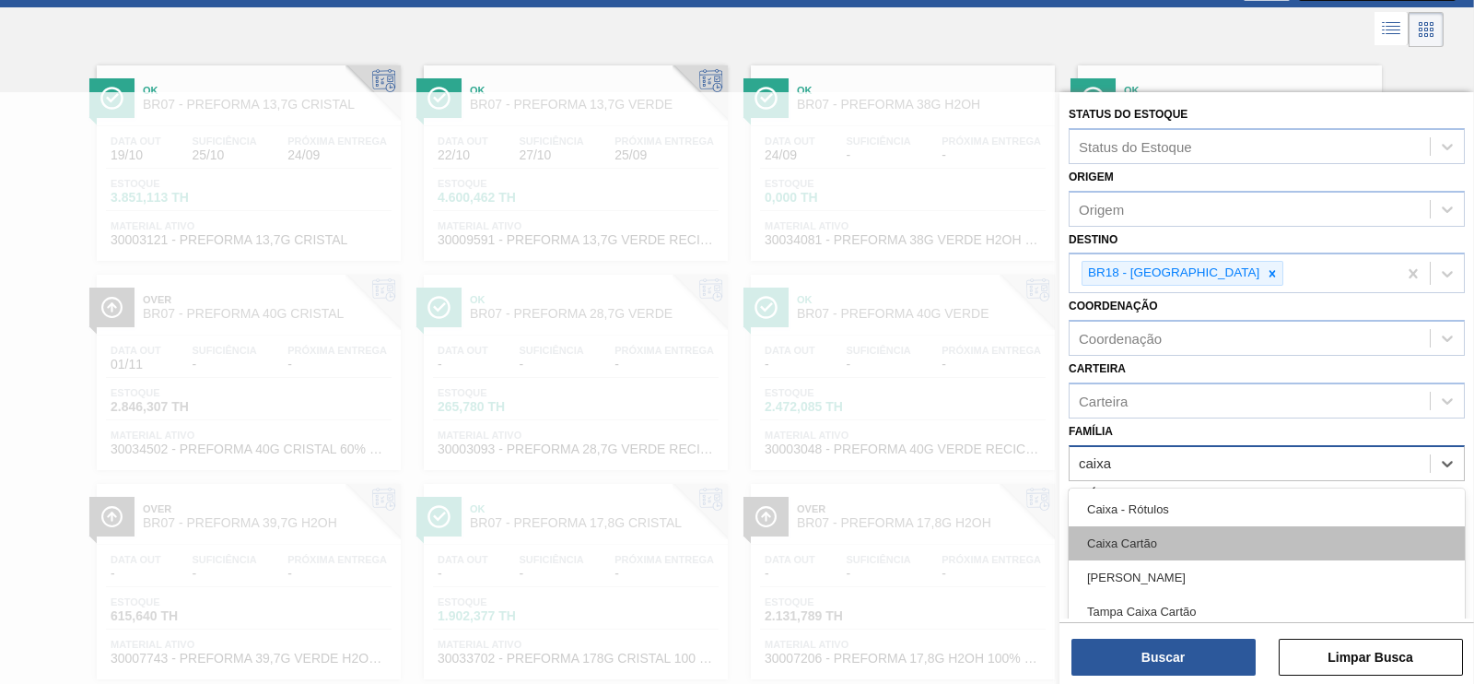
click at [1140, 545] on div "Caixa Cartão" at bounding box center [1267, 543] width 396 height 34
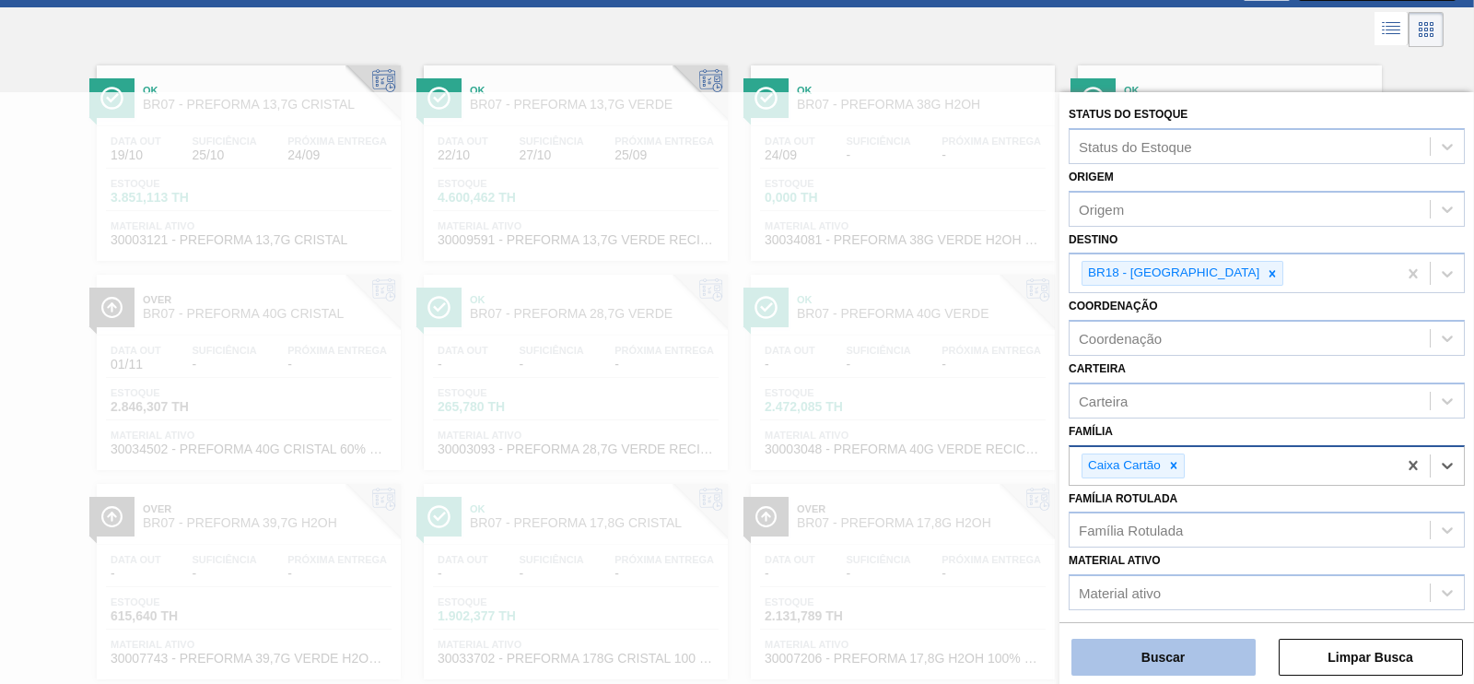
click at [1159, 661] on button "Buscar" at bounding box center [1163, 656] width 184 height 37
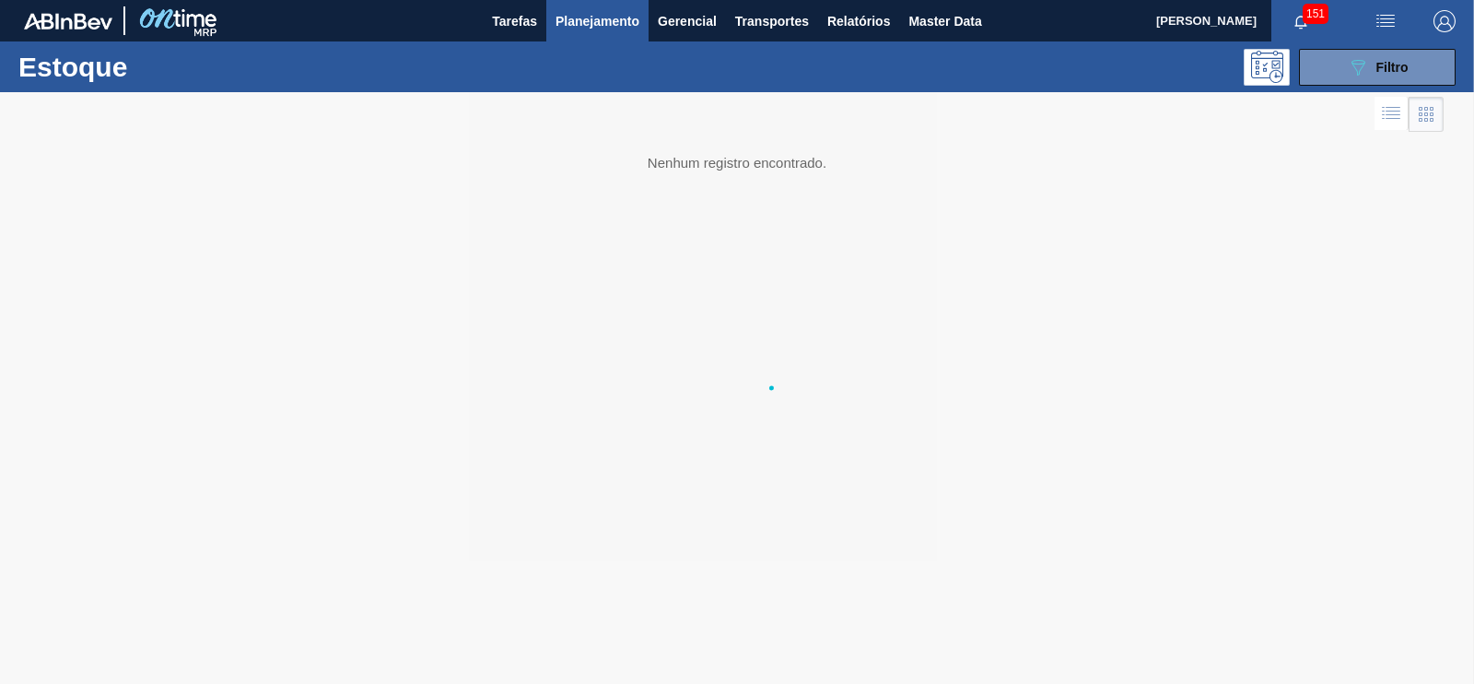
scroll to position [0, 0]
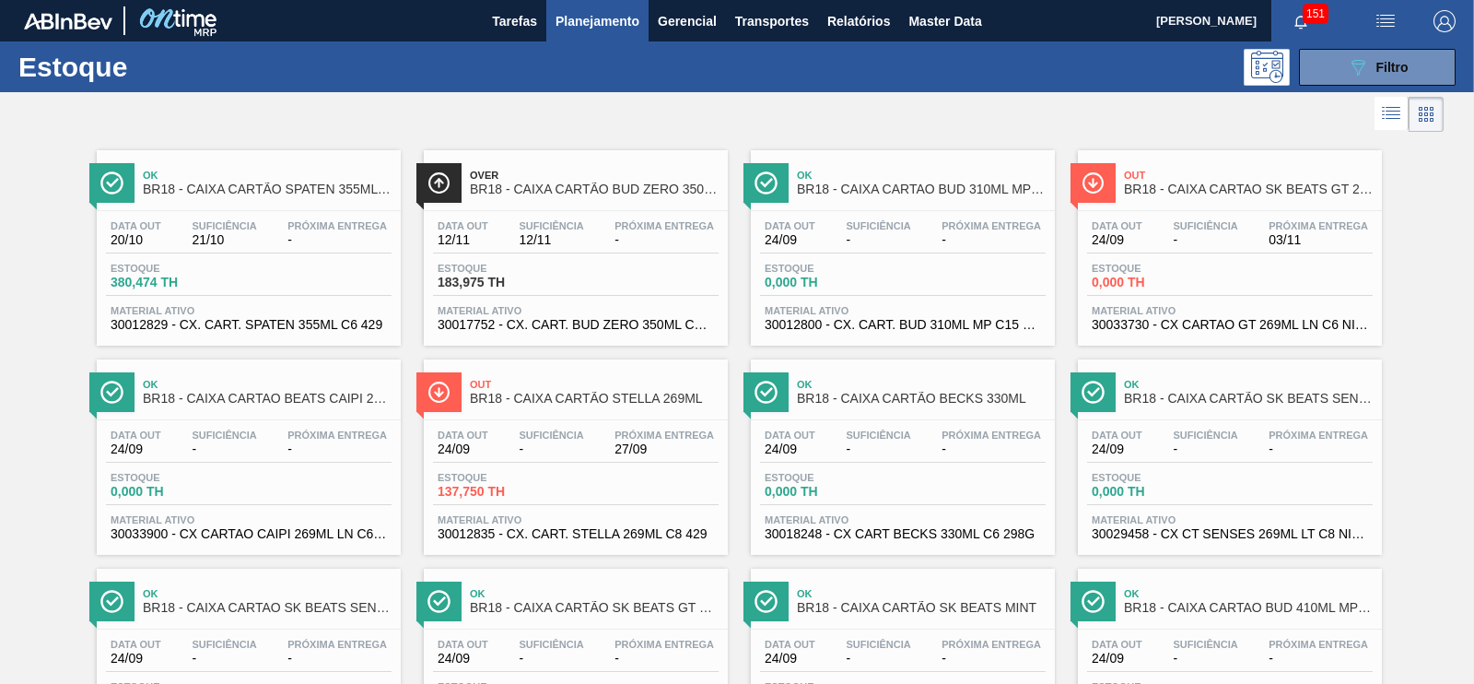
click at [286, 203] on div "Ok BR18 - CAIXA CARTÃO SPATEN 355ML STD" at bounding box center [267, 182] width 249 height 41
